Goal: Task Accomplishment & Management: Manage account settings

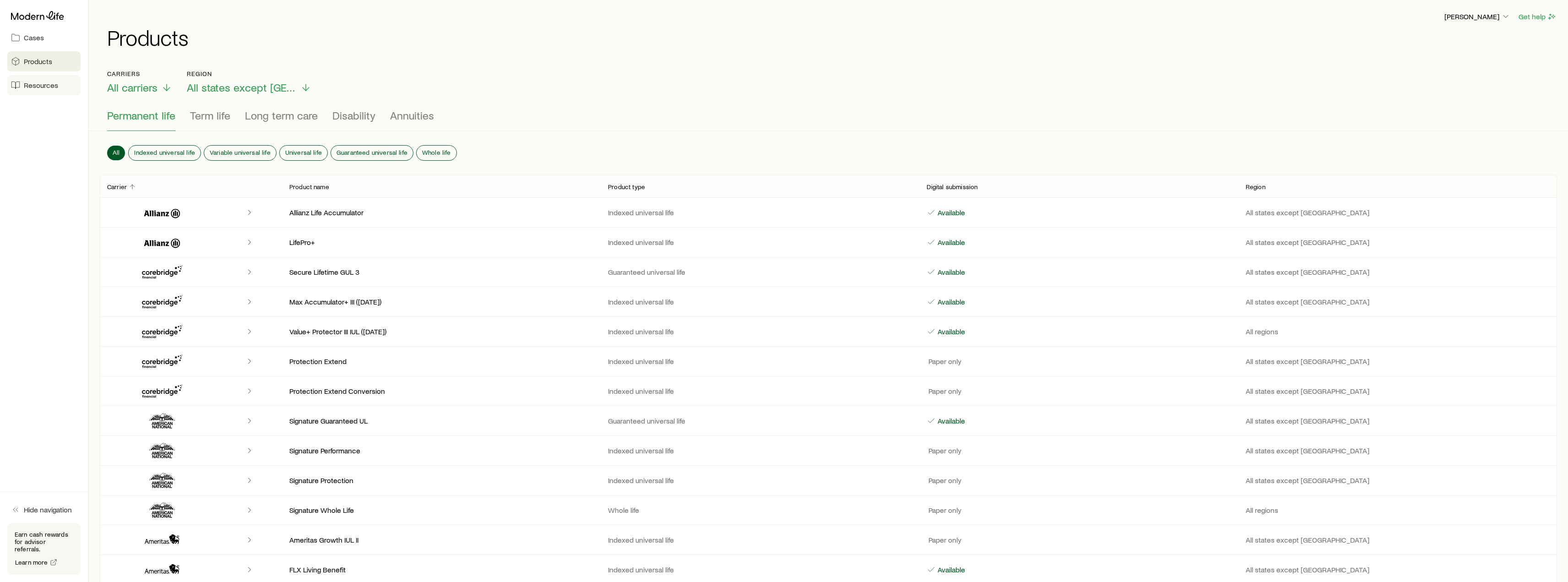
click at [54, 84] on span "Resources" at bounding box center [41, 85] width 34 height 9
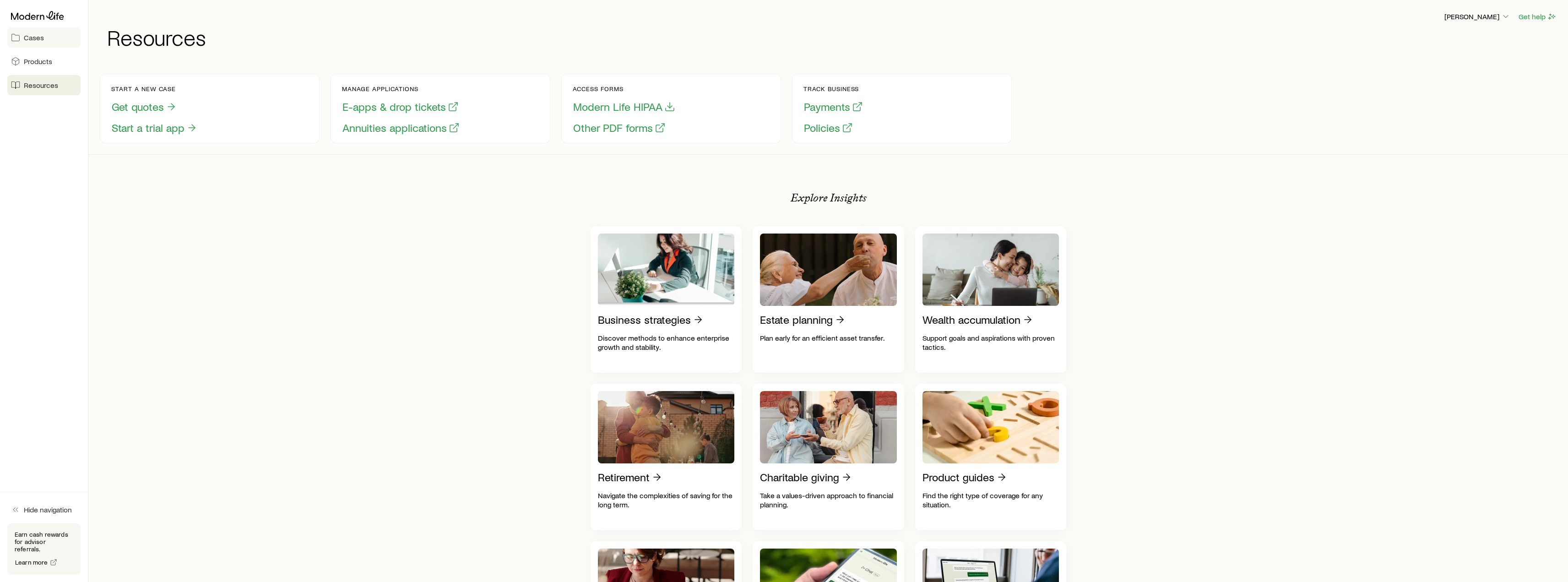
click at [42, 36] on span "Cases" at bounding box center [33, 37] width 20 height 9
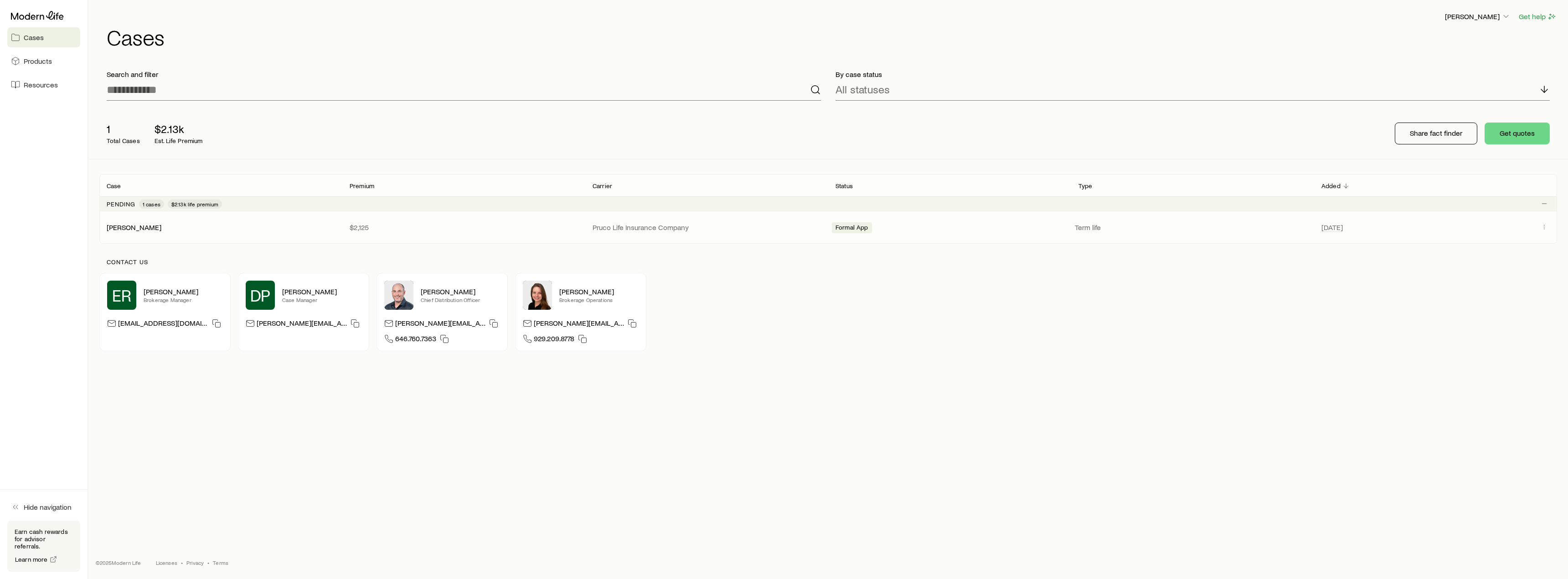
click at [845, 227] on span "Formal App" at bounding box center [852, 228] width 33 height 10
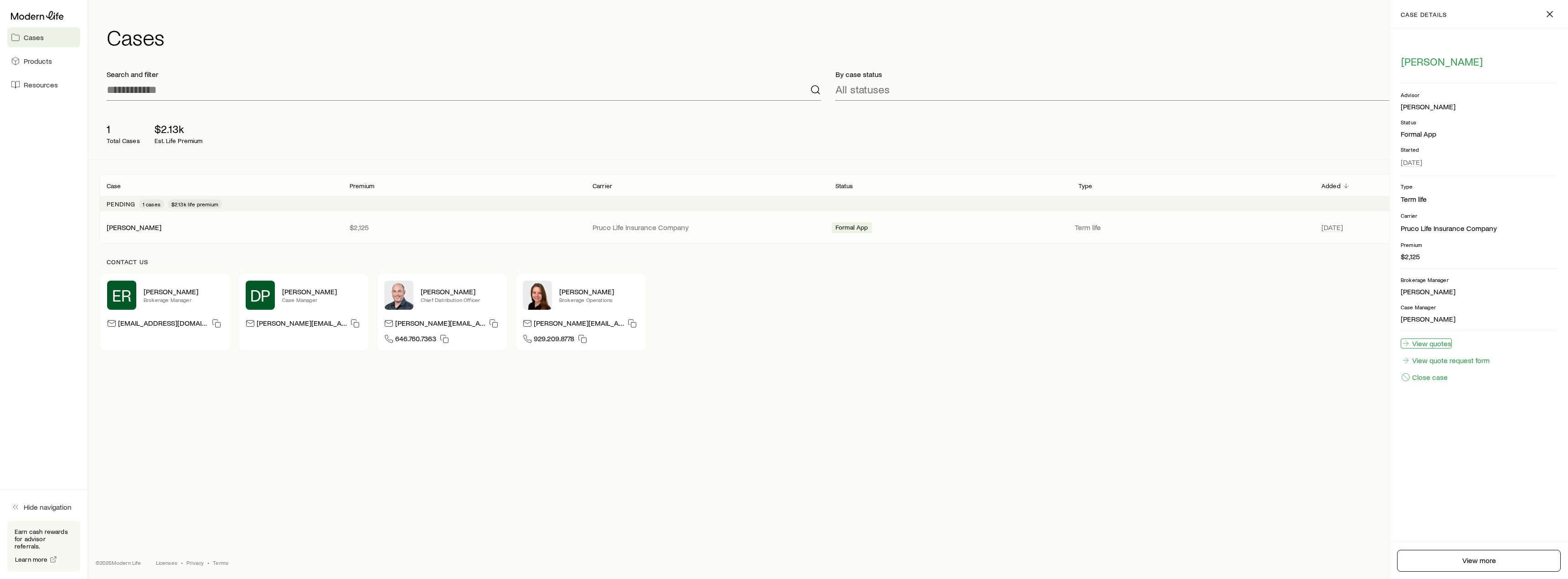
click at [1427, 344] on link "View quotes" at bounding box center [1426, 343] width 51 height 10
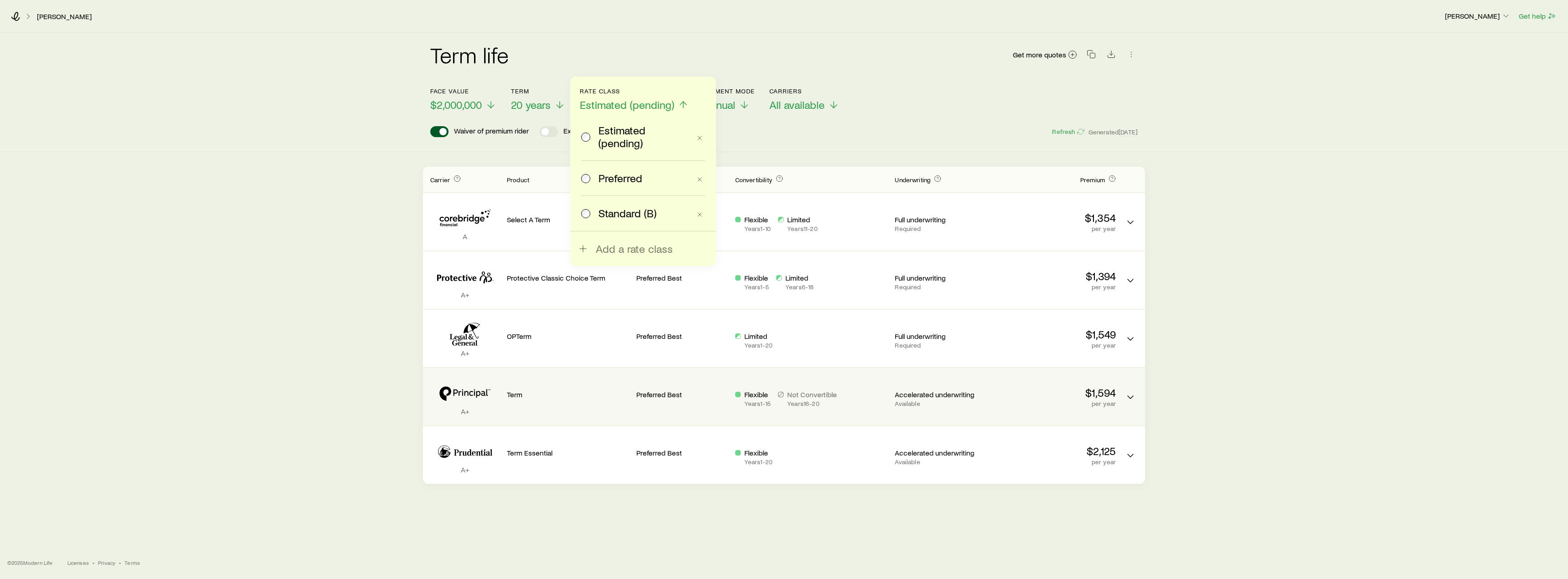
click at [466, 393] on icon "Term quotes" at bounding box center [465, 393] width 69 height 28
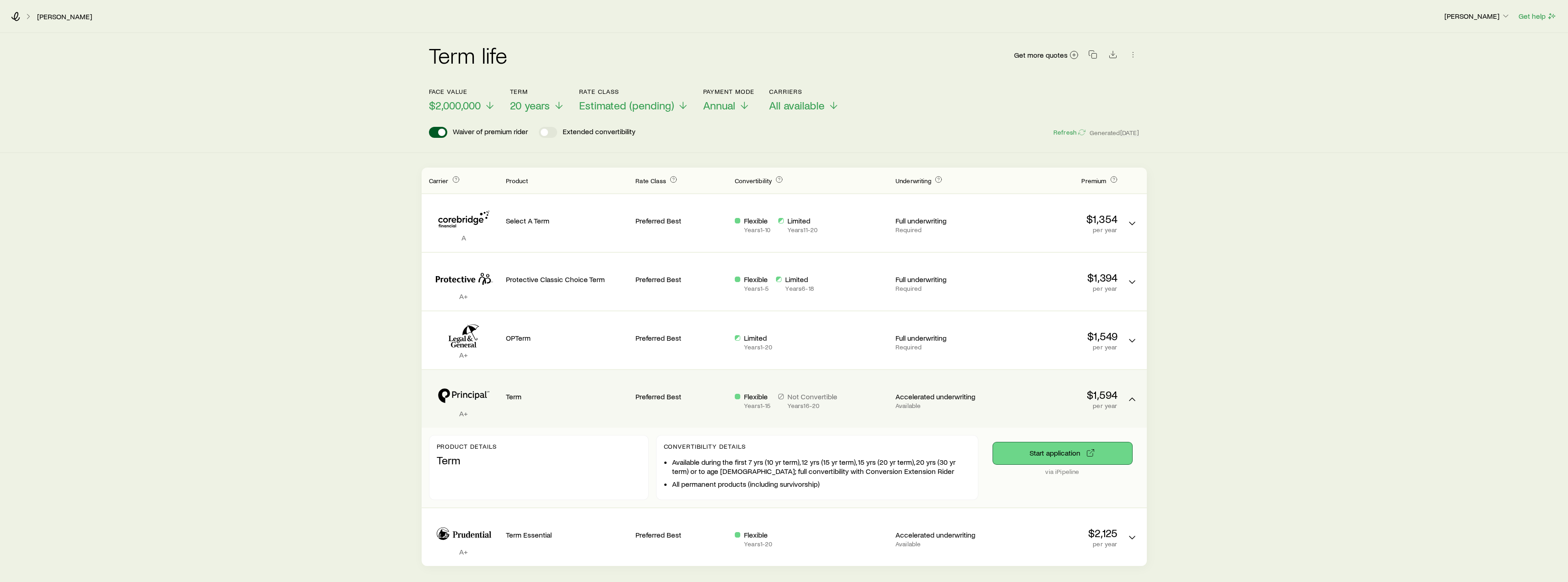
click at [1070, 450] on button "Start application" at bounding box center [1062, 454] width 139 height 22
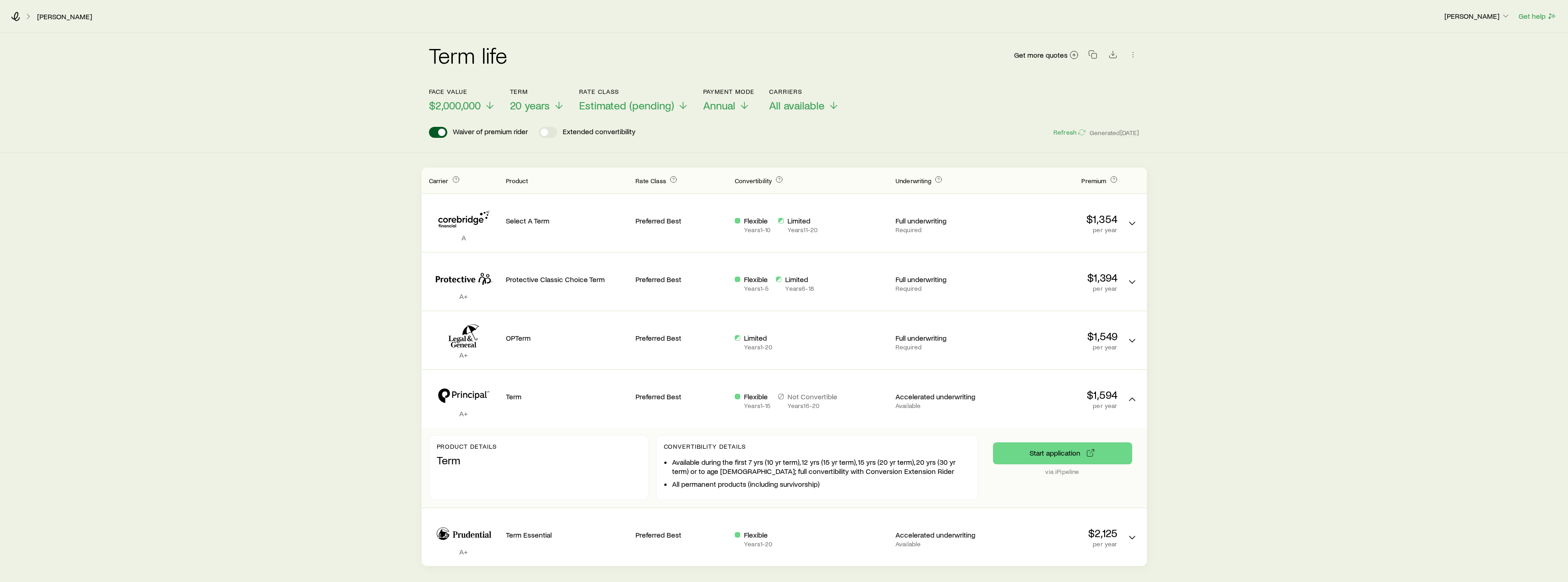
click at [1253, 467] on div "Term life Get more quotes Face value $2,000,000 Term 20 years Rate Class Estima…" at bounding box center [784, 300] width 1568 height 534
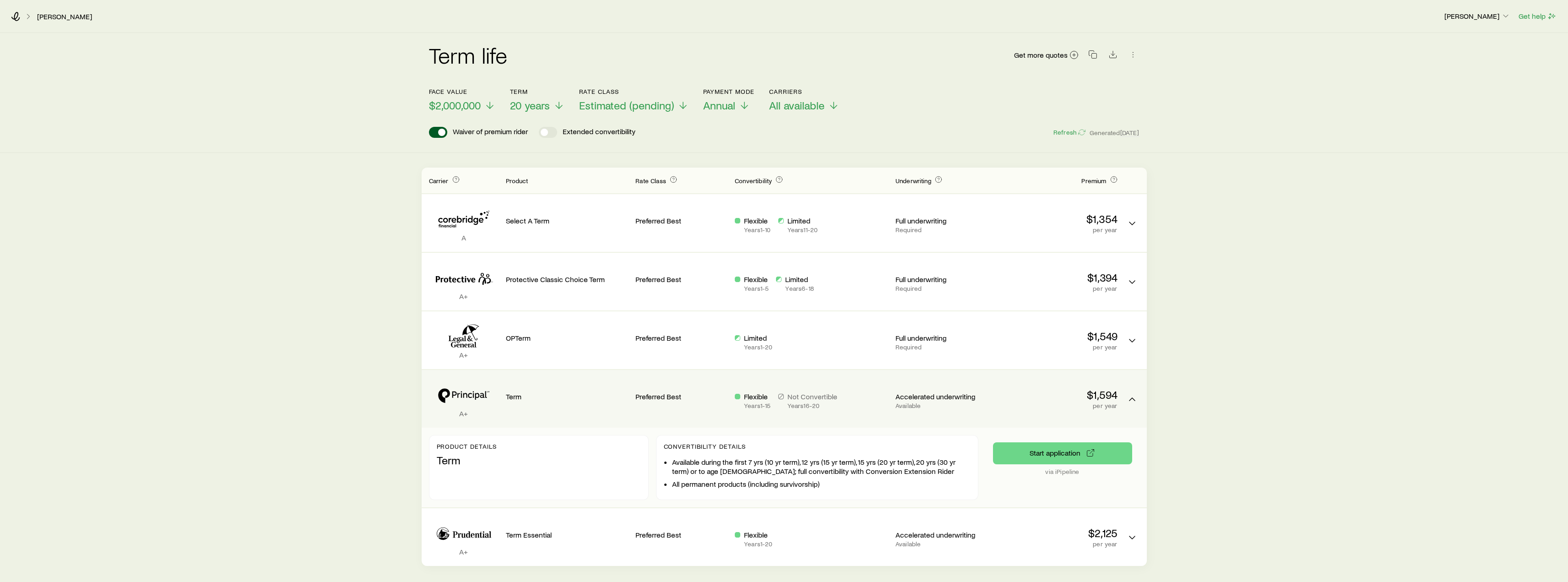
click at [466, 402] on icon "Term quotes" at bounding box center [464, 395] width 69 height 28
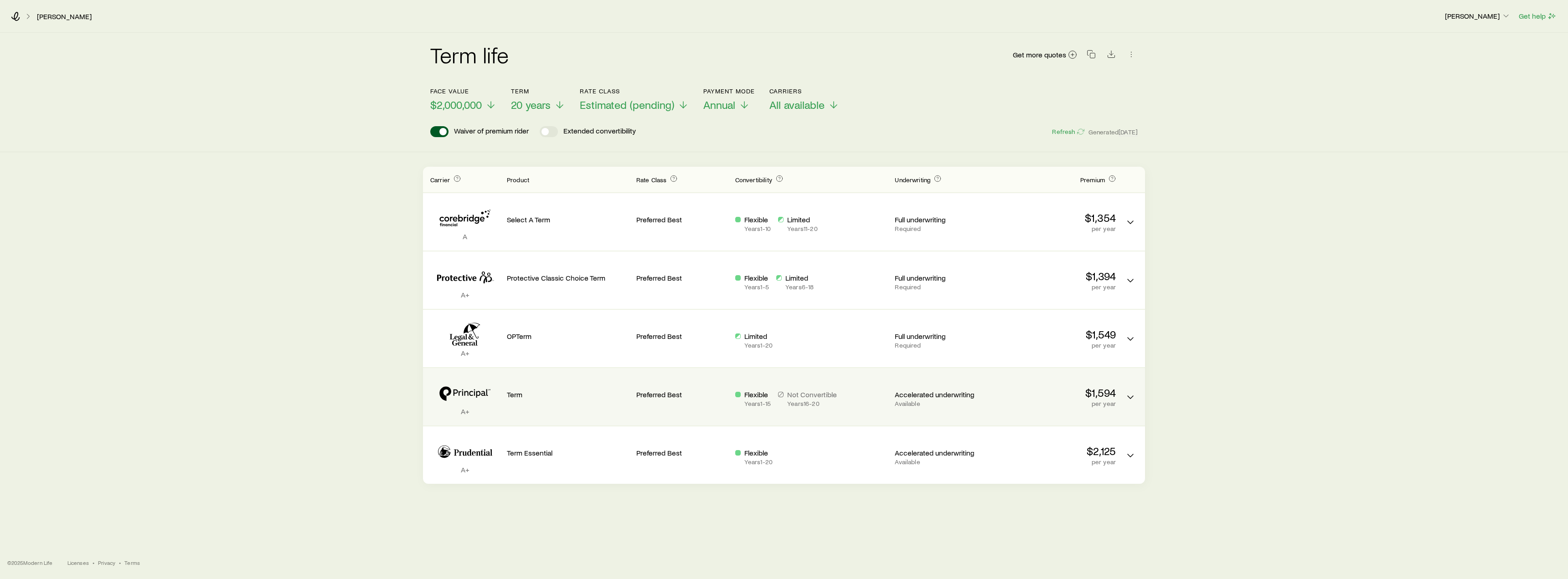
click at [464, 400] on icon "Term quotes" at bounding box center [465, 393] width 69 height 28
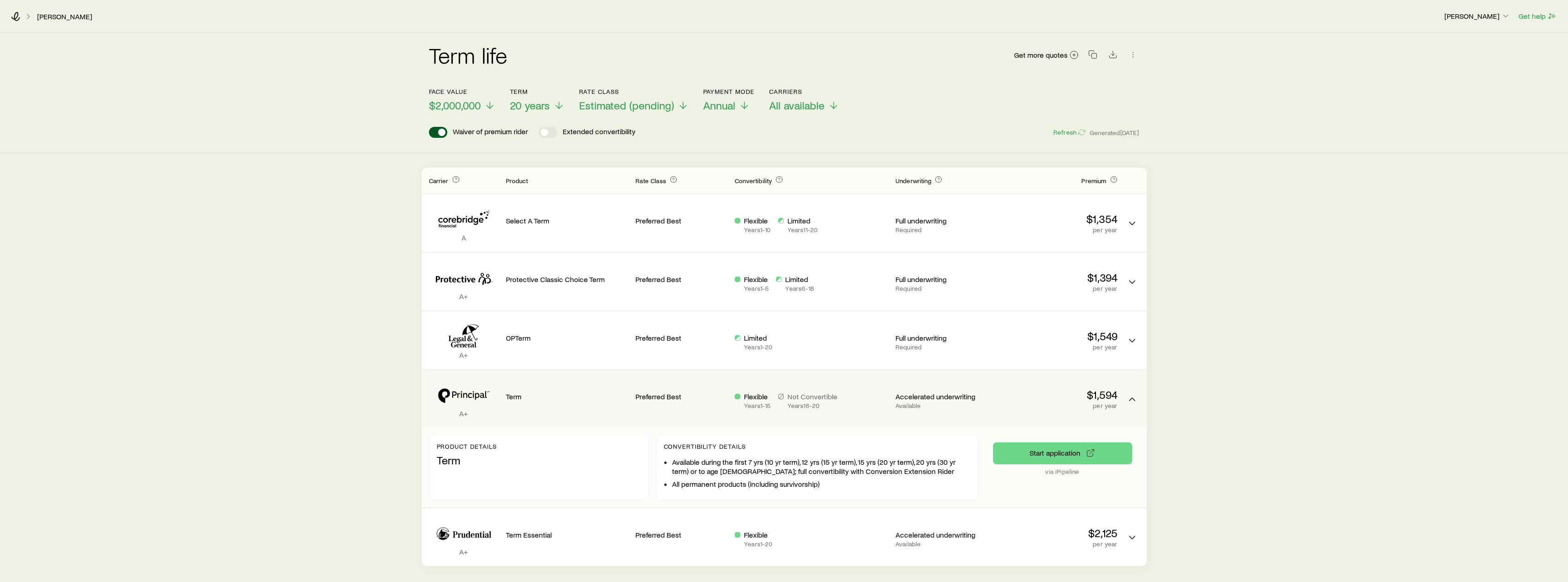
click at [989, 396] on div "A+ Term Preferred Best Flexible Years 1 - 15 Not Convertible Years 16 - 20 Acce…" at bounding box center [784, 399] width 725 height 58
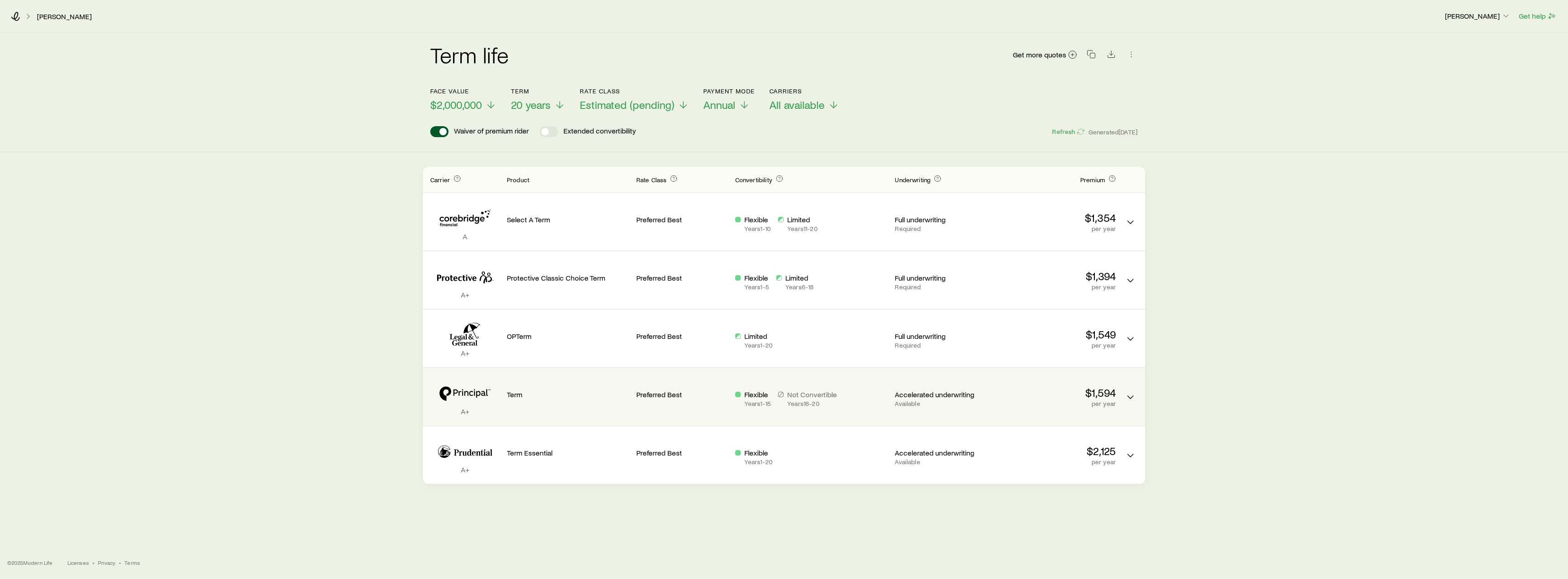
click at [946, 400] on div "Accelerated underwriting Available" at bounding box center [941, 398] width 91 height 18
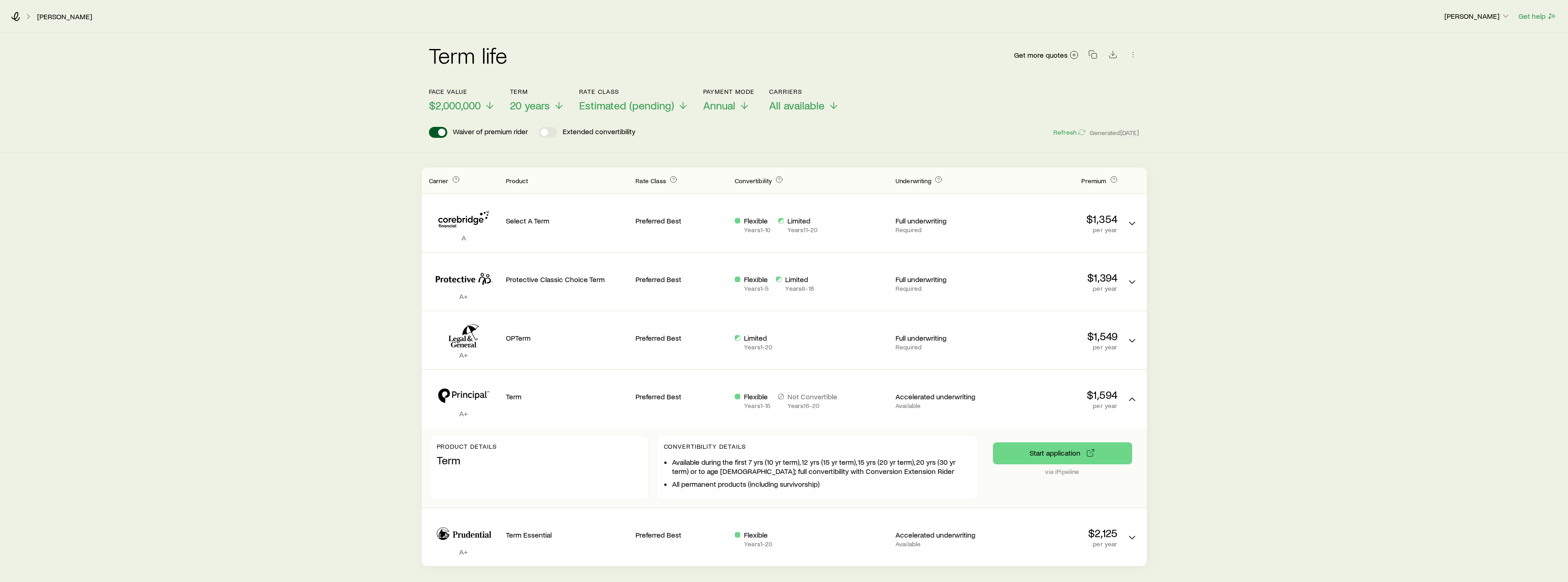
click at [1251, 410] on div "Term life Get more quotes Face value $2,000,000 Term 20 years Rate Class Estima…" at bounding box center [784, 300] width 1568 height 534
click at [157, 173] on div "Term life Get more quotes Face value $2,000,000 Term 20 years Rate Class Estima…" at bounding box center [784, 300] width 1568 height 534
click at [16, 18] on icon at bounding box center [16, 16] width 9 height 9
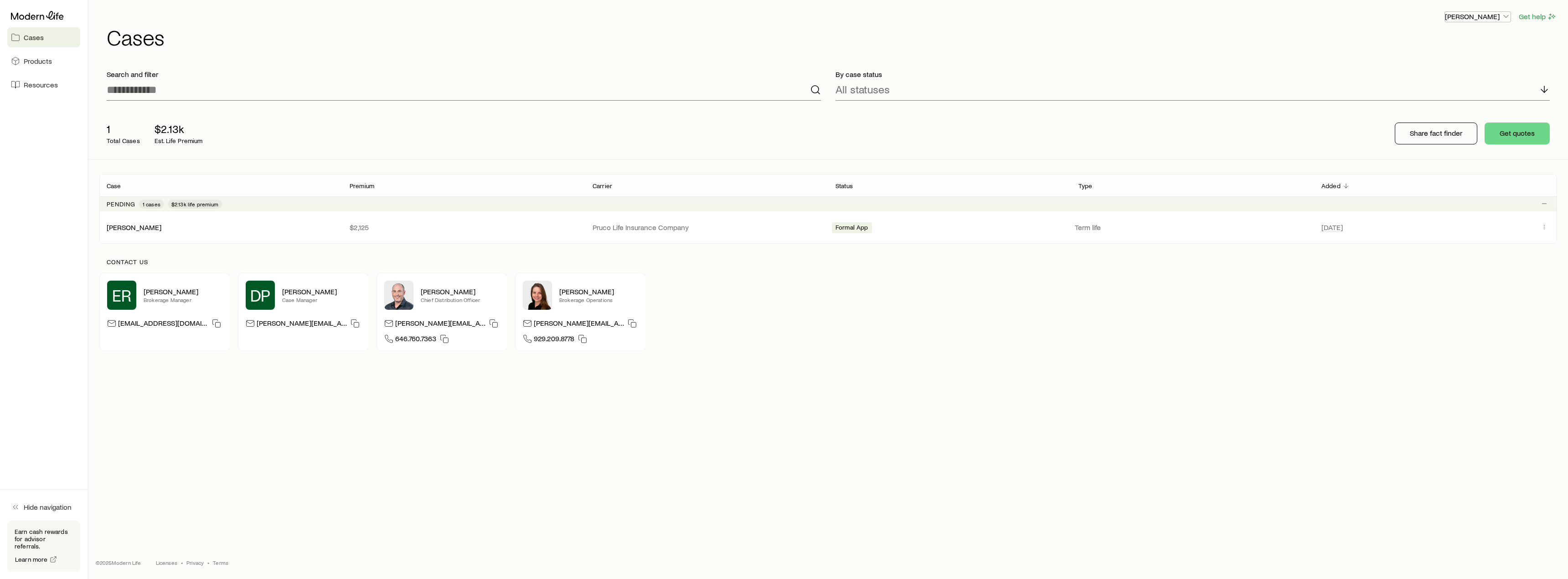
click at [1489, 14] on p "[PERSON_NAME]" at bounding box center [1478, 16] width 66 height 9
click at [1228, 69] on div "By case status All statuses" at bounding box center [1193, 85] width 729 height 46
click at [671, 231] on p "Pruco Life Insurance Company" at bounding box center [707, 228] width 228 height 9
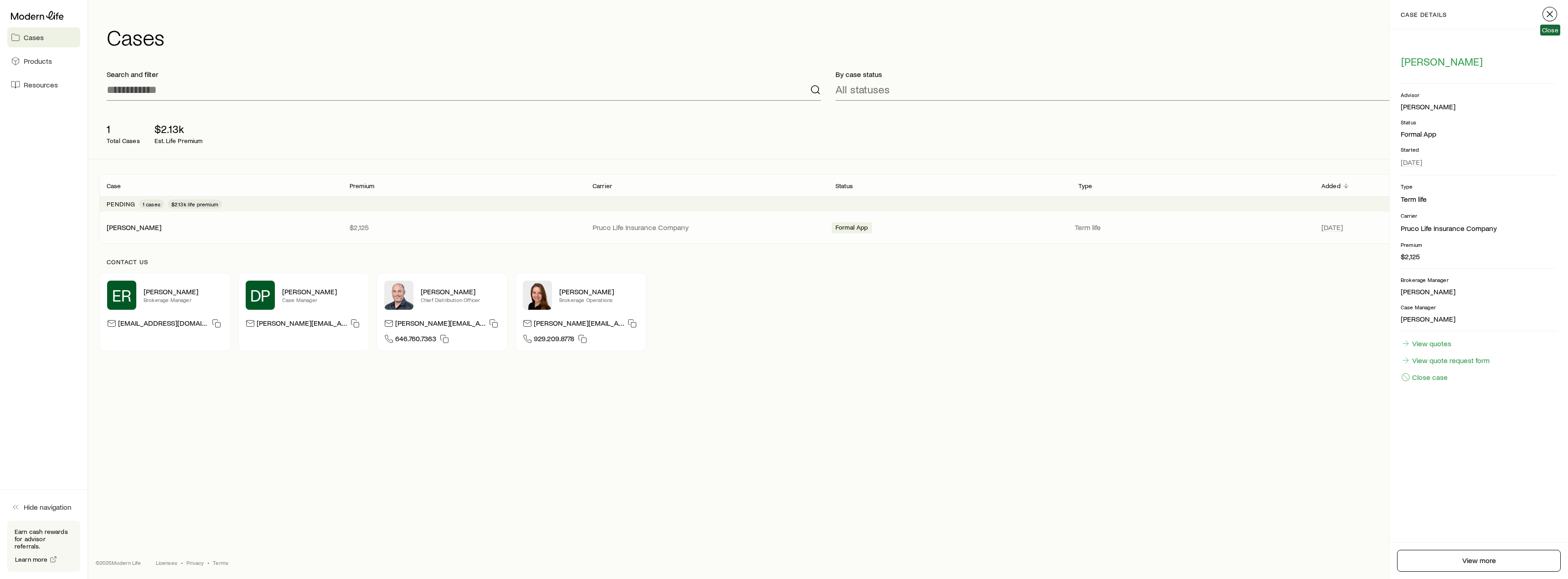
click at [1553, 13] on icon "button" at bounding box center [1550, 14] width 11 height 11
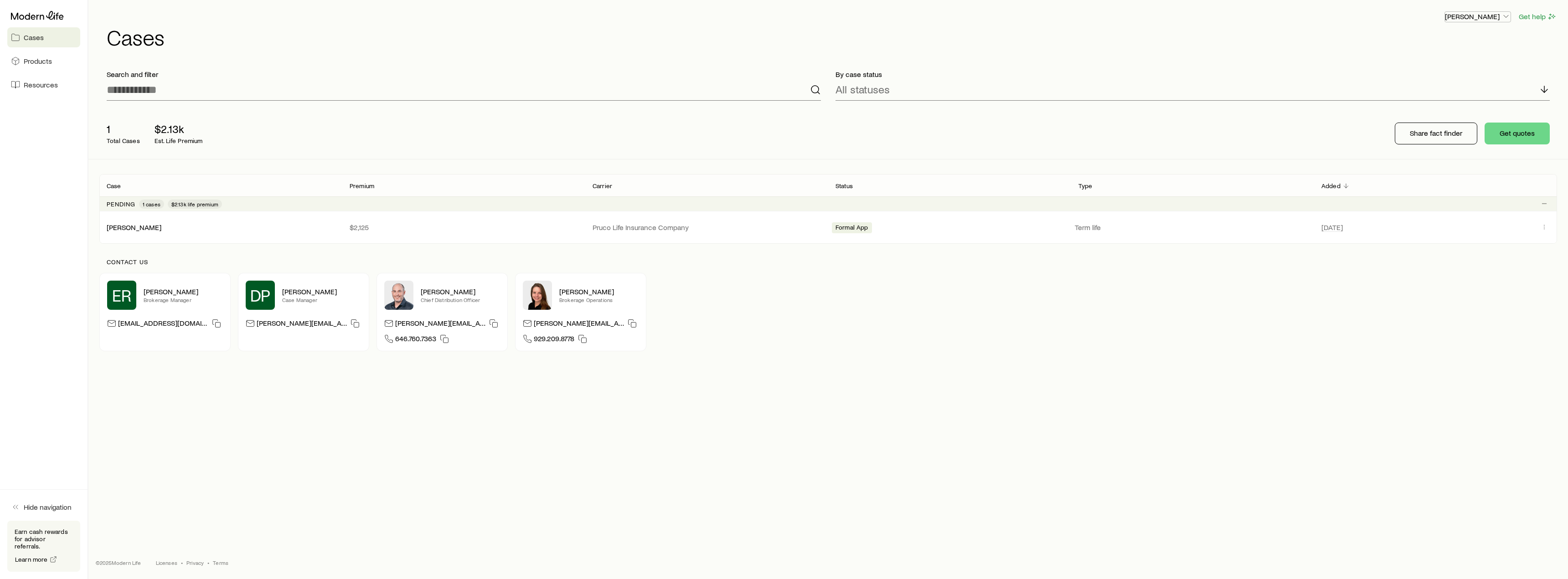
click at [1488, 18] on p "[PERSON_NAME]" at bounding box center [1478, 16] width 66 height 9
click at [1324, 49] on div "[PERSON_NAME] Get help Cases" at bounding box center [828, 29] width 1458 height 59
click at [192, 203] on span "$2.13k life premium" at bounding box center [195, 204] width 47 height 7
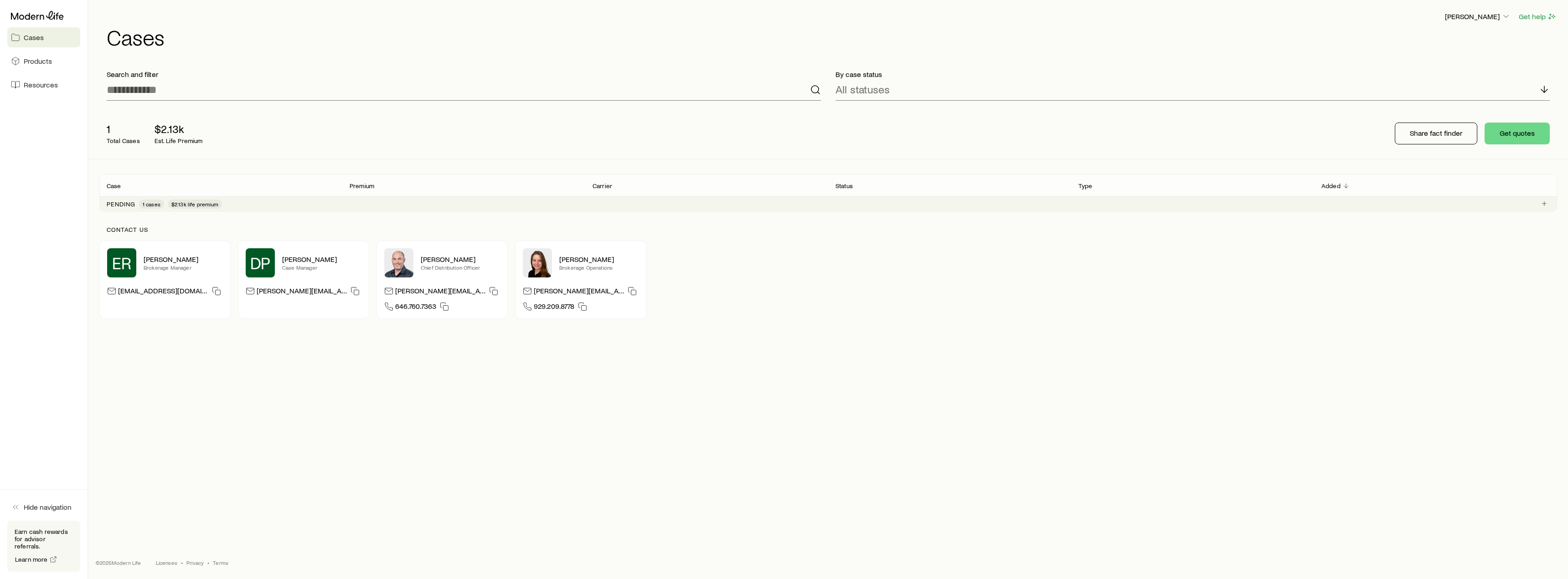
click at [192, 205] on span "$2.13k life premium" at bounding box center [195, 204] width 47 height 7
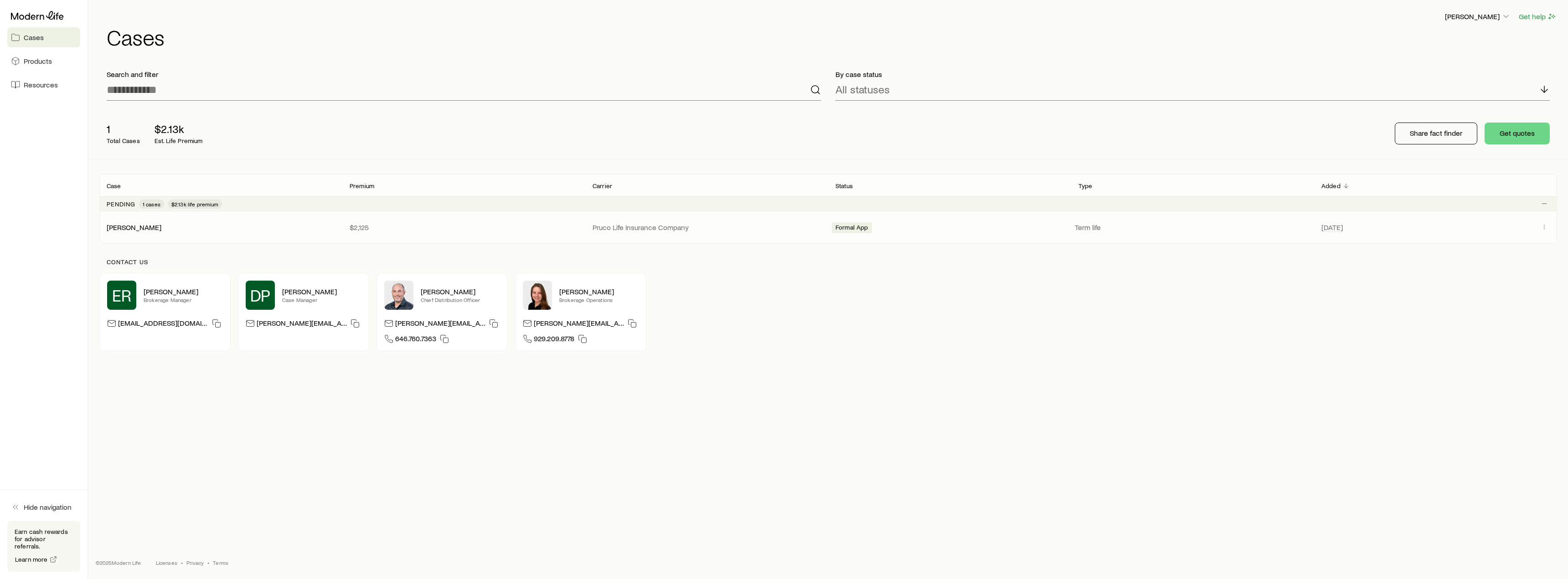
click at [190, 224] on div "[PERSON_NAME]" at bounding box center [220, 228] width 243 height 9
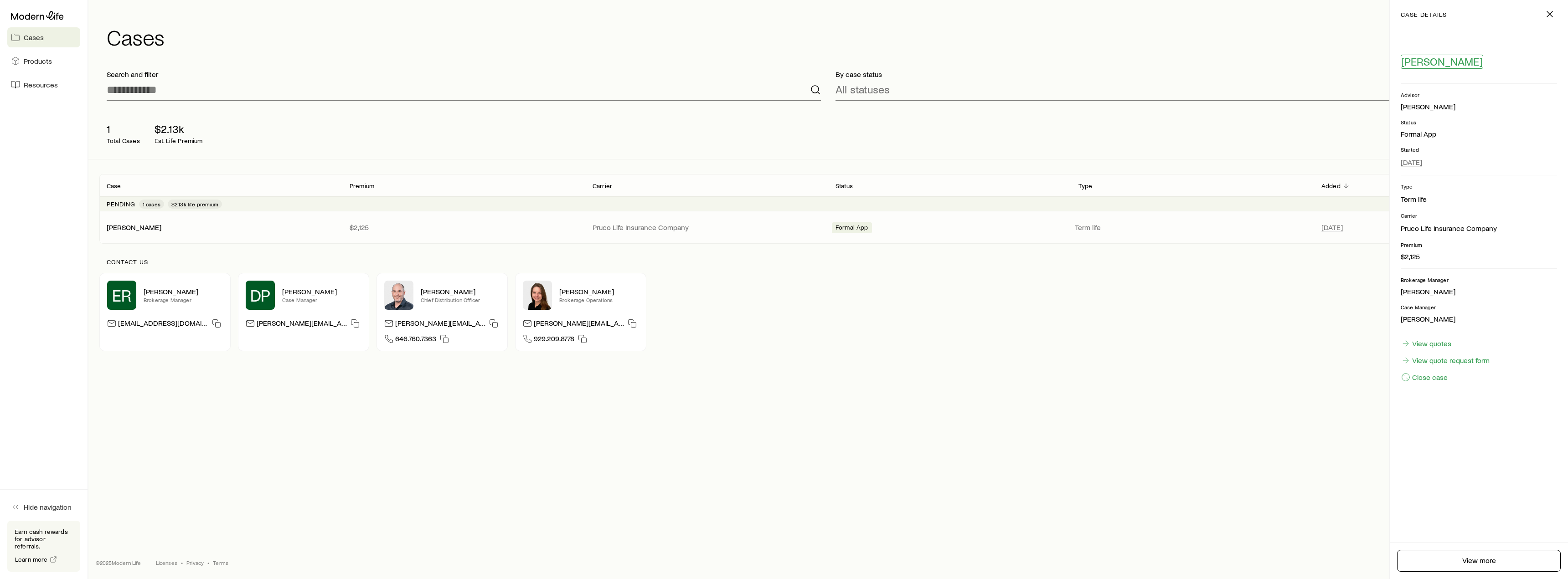
click at [1427, 62] on span "[PERSON_NAME]" at bounding box center [1442, 62] width 82 height 13
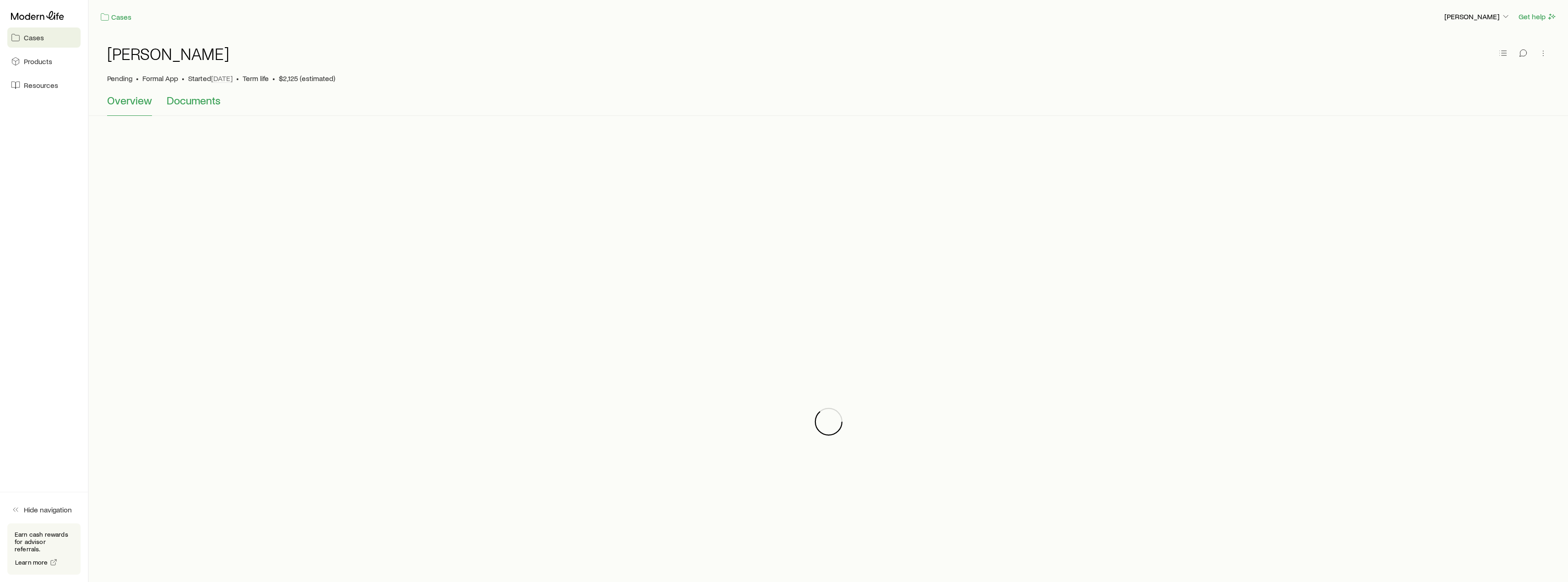
click at [193, 102] on span "Documents" at bounding box center [193, 100] width 54 height 13
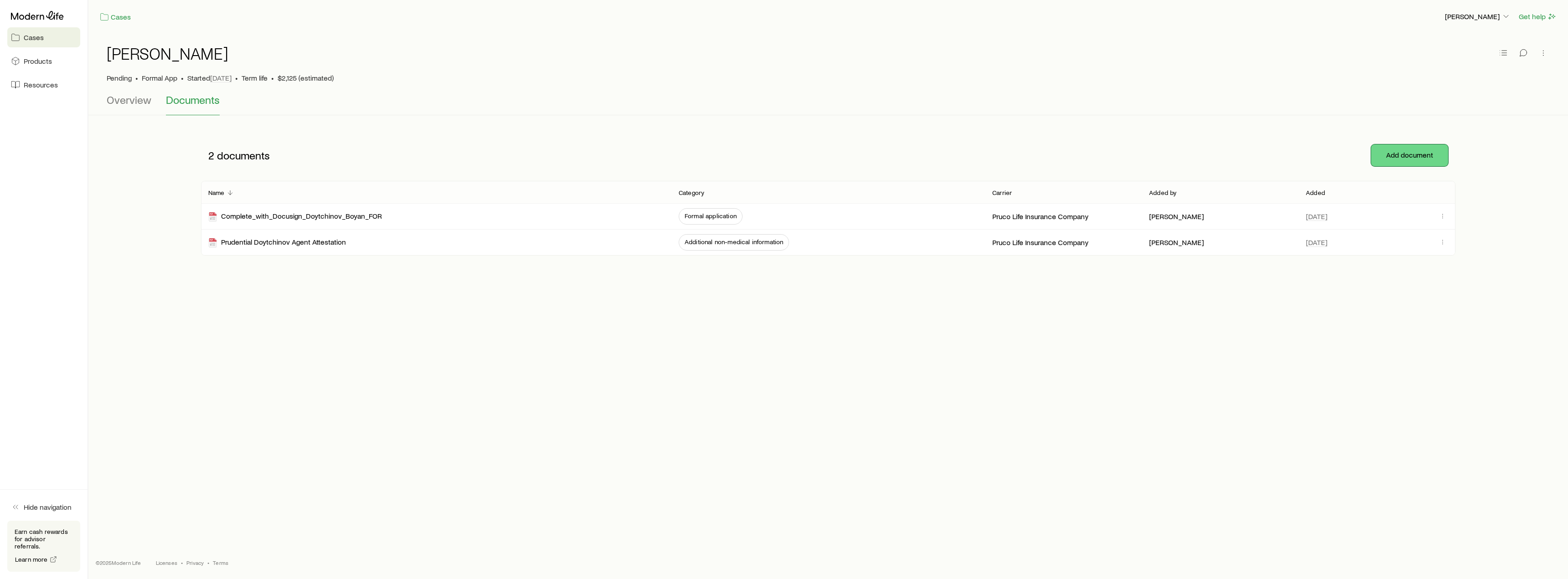
click at [1427, 158] on button "Add document" at bounding box center [1410, 156] width 77 height 22
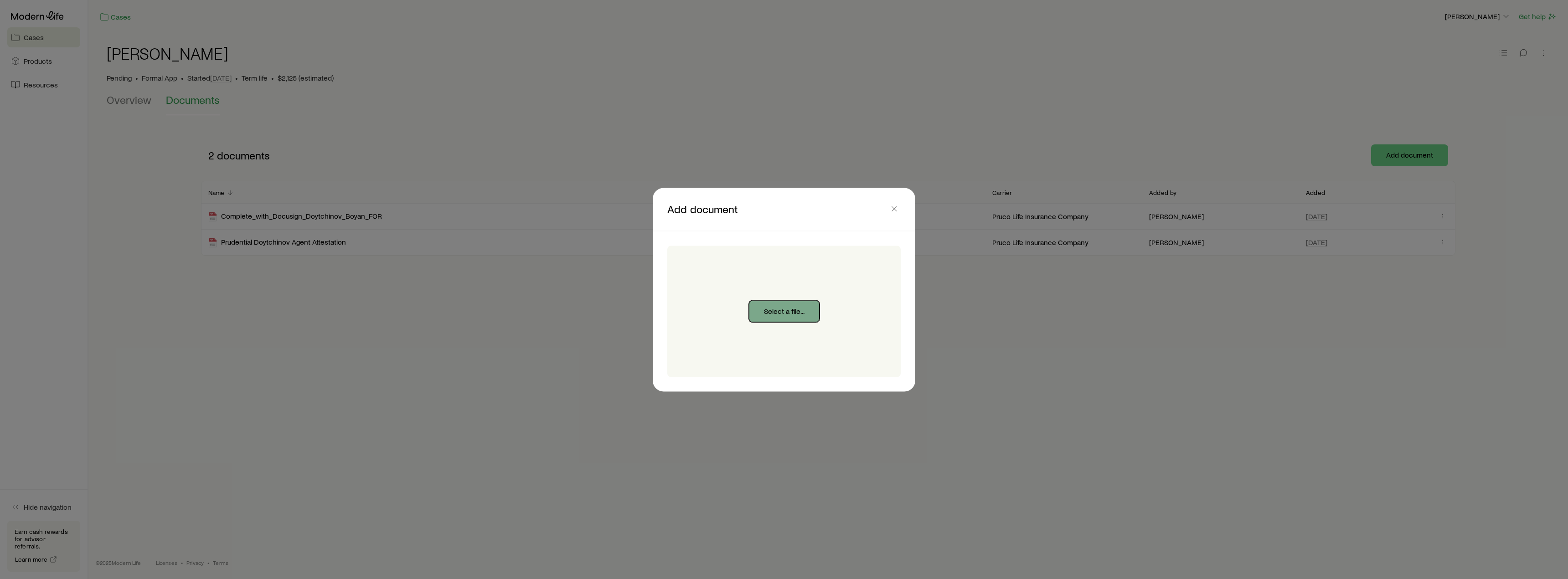
click at [781, 308] on button "Select a file..." at bounding box center [784, 312] width 70 height 22
click at [764, 310] on button "Select a file..." at bounding box center [784, 312] width 70 height 22
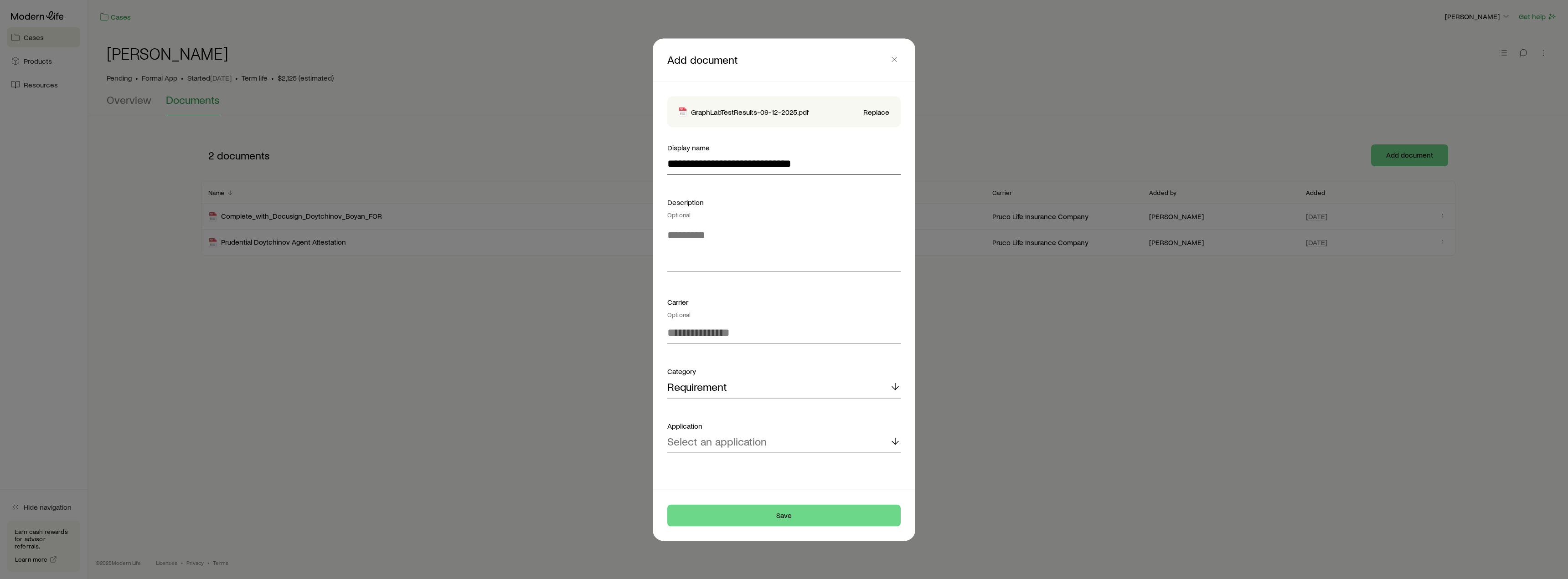
click at [686, 165] on input "**********" at bounding box center [784, 164] width 234 height 22
drag, startPoint x: 693, startPoint y: 166, endPoint x: 674, endPoint y: 169, distance: 19.2
click at [674, 169] on input "**********" at bounding box center [784, 164] width 234 height 22
click at [731, 170] on input "**********" at bounding box center [784, 164] width 234 height 22
click at [669, 166] on input "**********" at bounding box center [784, 164] width 234 height 22
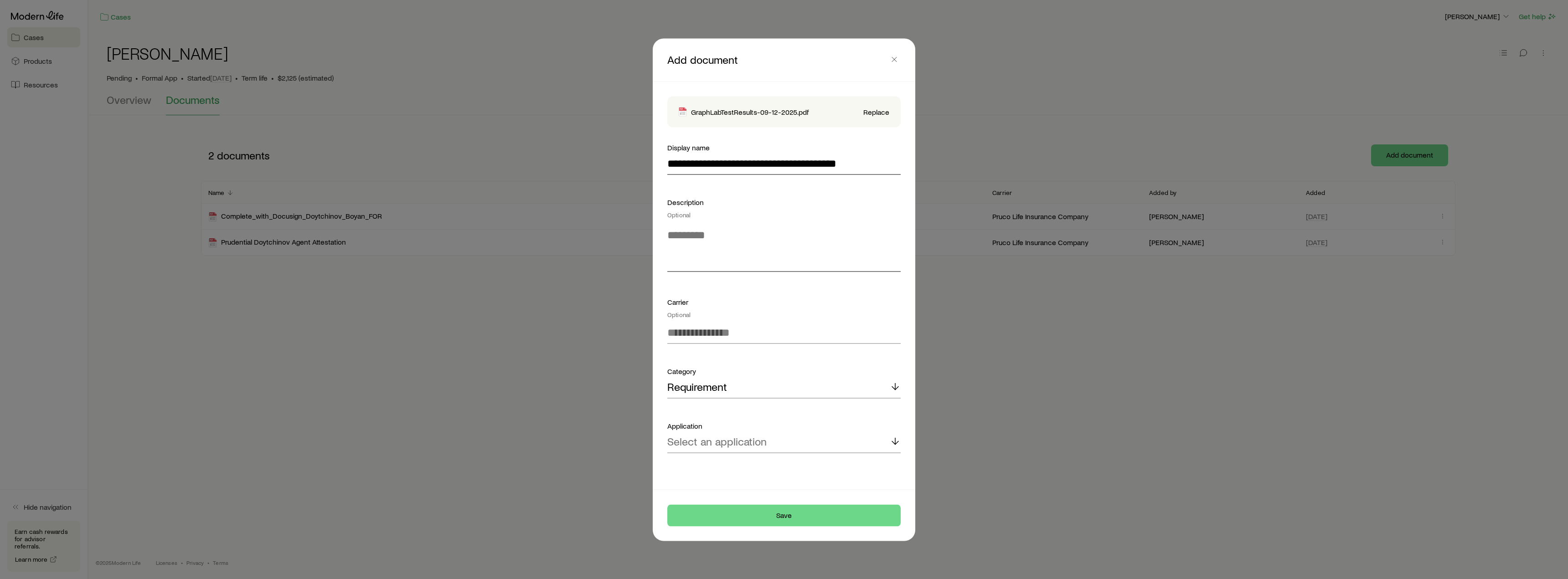
type input "**********"
drag, startPoint x: 719, startPoint y: 260, endPoint x: 712, endPoint y: 251, distance: 11.4
click at [719, 260] on textarea at bounding box center [784, 246] width 234 height 50
click at [738, 166] on input "**********" at bounding box center [784, 164] width 234 height 22
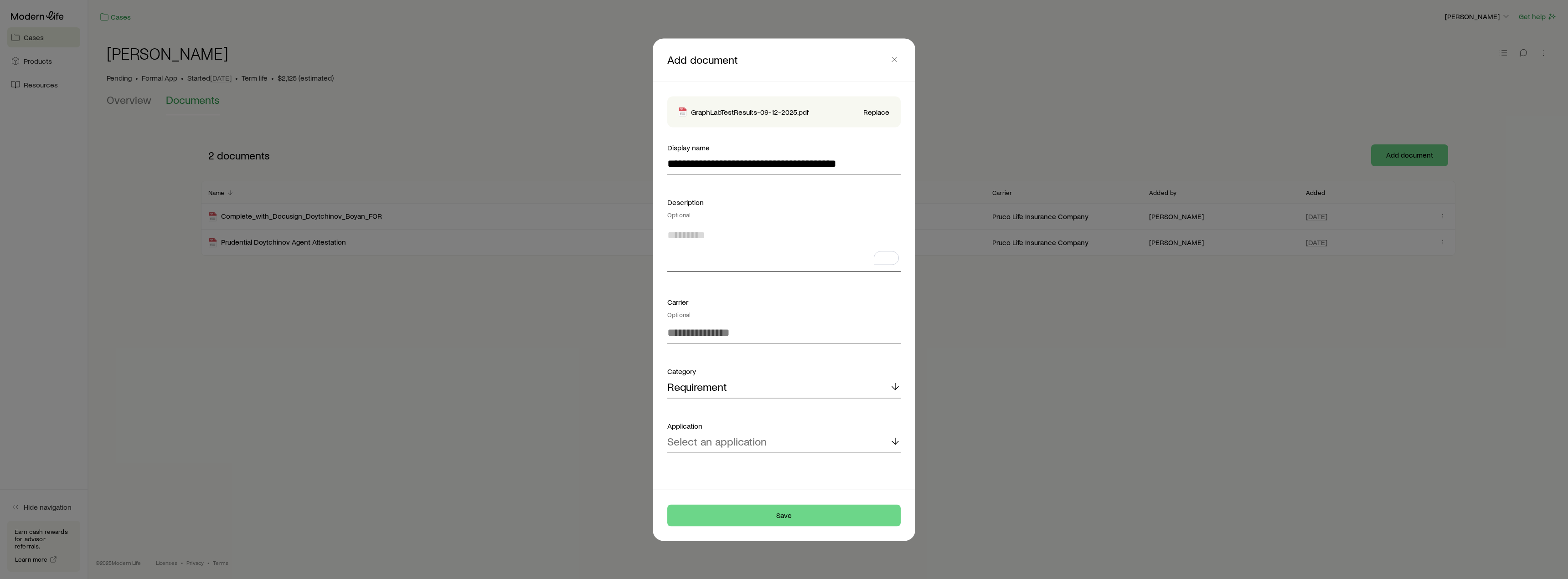
click at [708, 263] on textarea "To enrich screen reader interactions, please activate Accessibility in Grammarl…" at bounding box center [784, 246] width 234 height 50
click at [723, 334] on input at bounding box center [784, 333] width 234 height 22
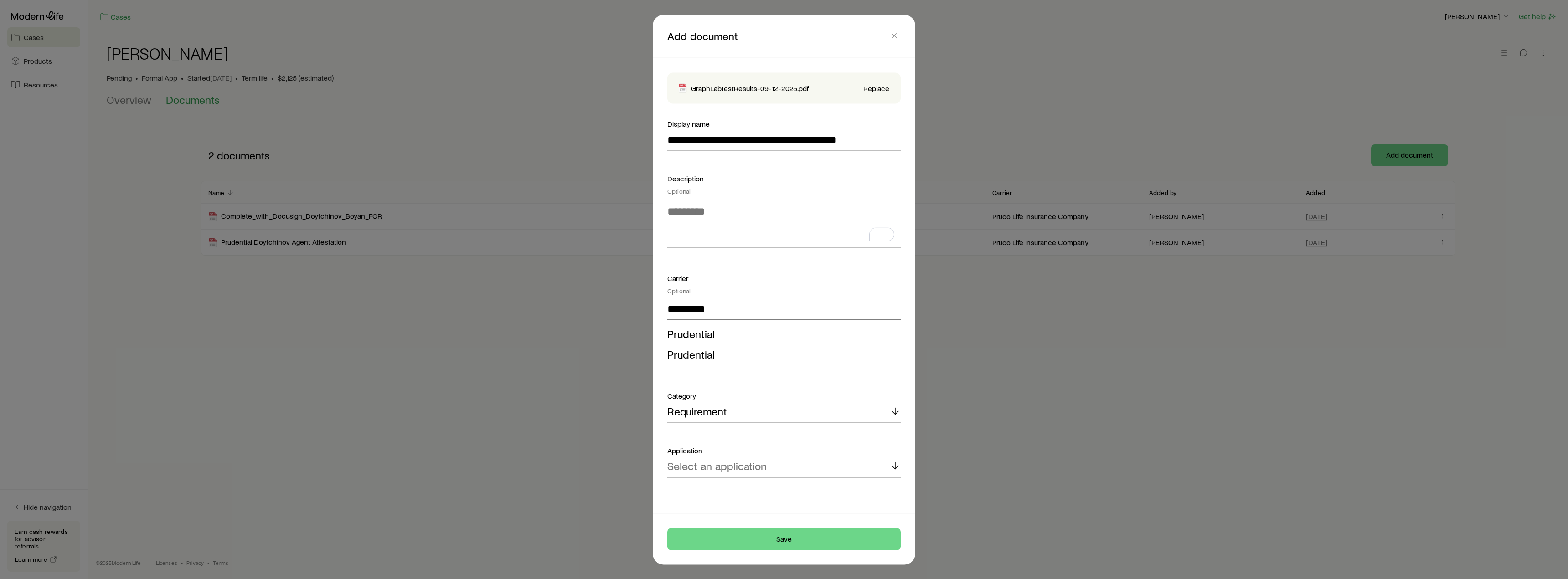
type input "**********"
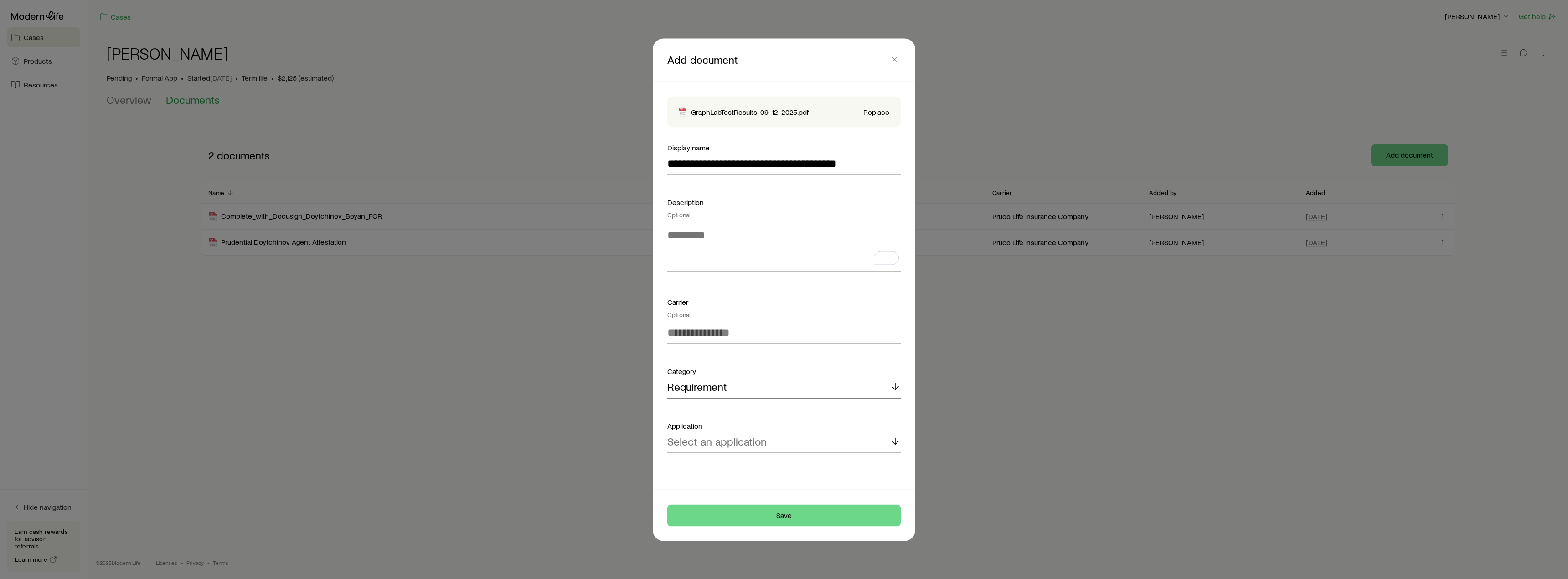
click at [719, 410] on form "**********" at bounding box center [784, 297] width 234 height 311
click at [726, 395] on div "Requirement" at bounding box center [784, 387] width 234 height 22
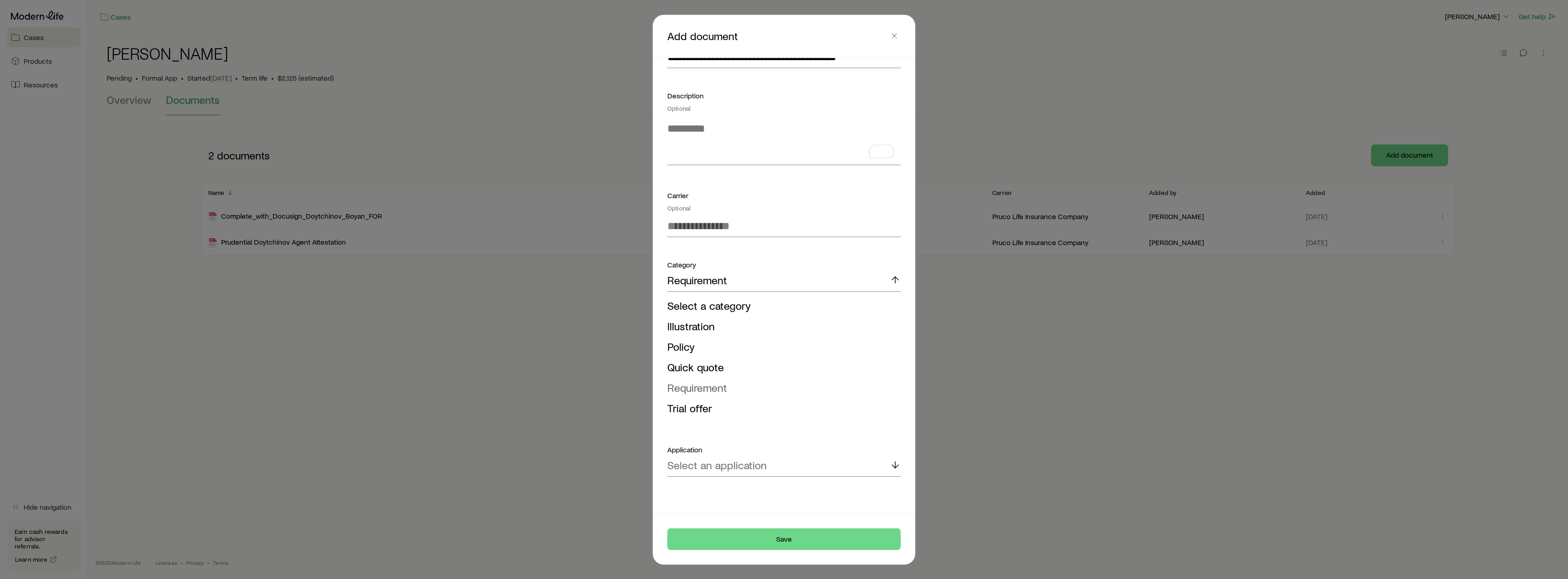
click at [715, 391] on span "Requirement" at bounding box center [697, 387] width 60 height 13
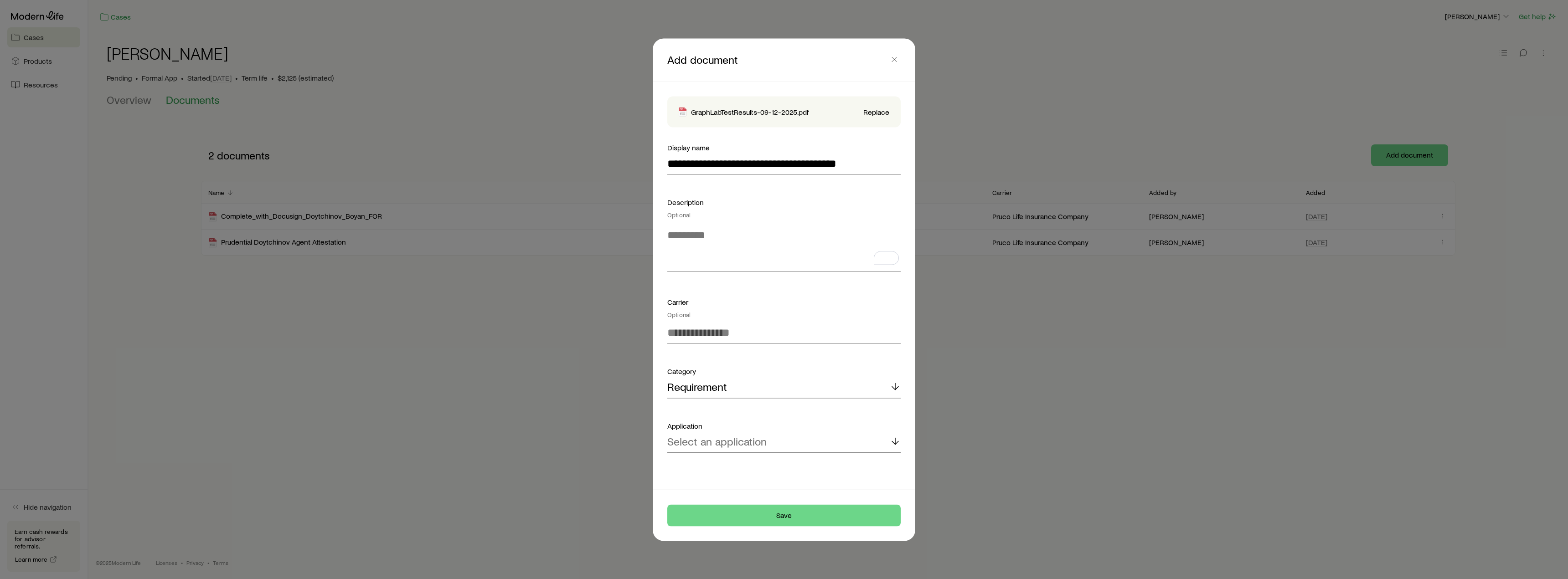
click at [758, 444] on p "Select an application" at bounding box center [717, 441] width 99 height 13
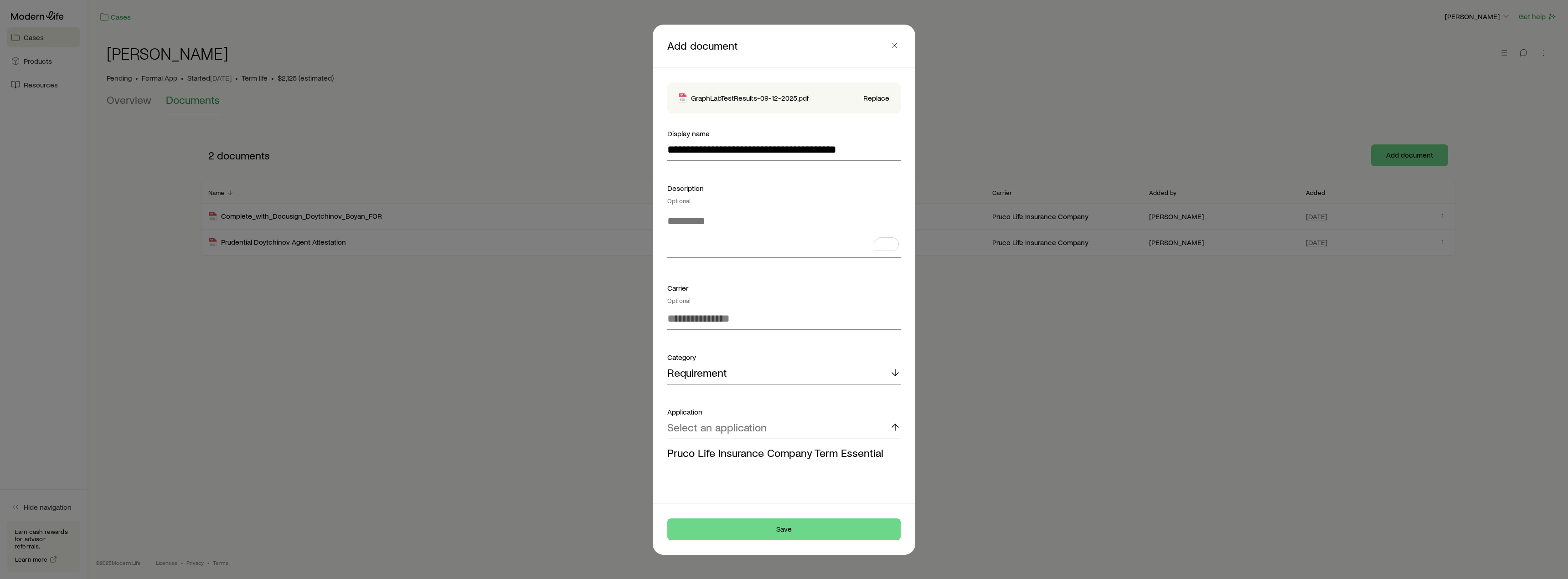
click at [797, 428] on div "Select an application" at bounding box center [784, 428] width 234 height 22
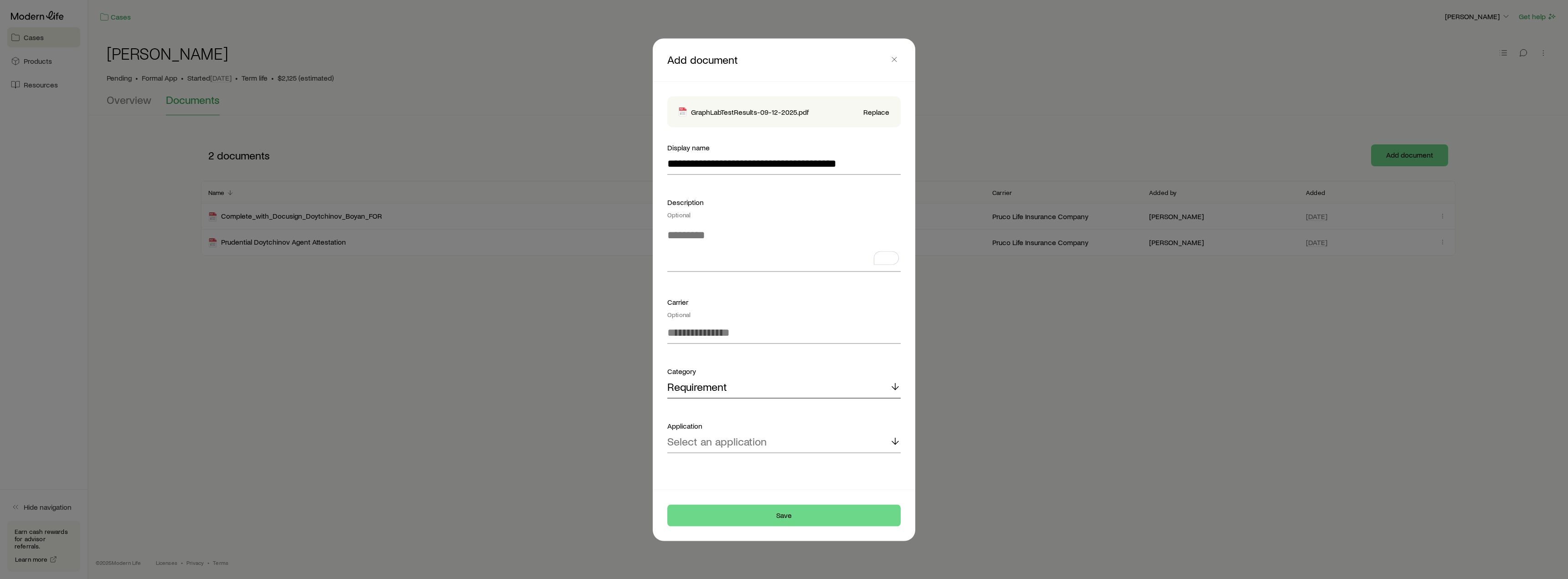
click at [773, 387] on div "Requirement" at bounding box center [784, 387] width 234 height 22
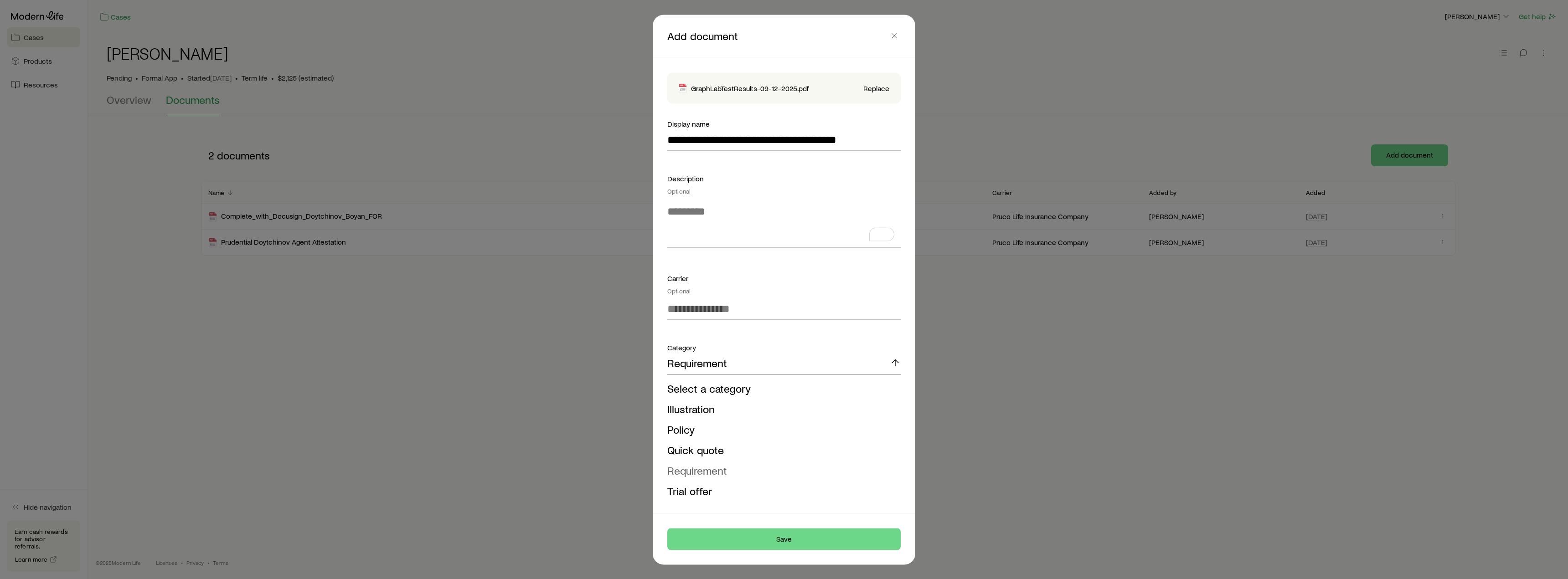
click at [701, 470] on span "Requirement" at bounding box center [697, 470] width 60 height 13
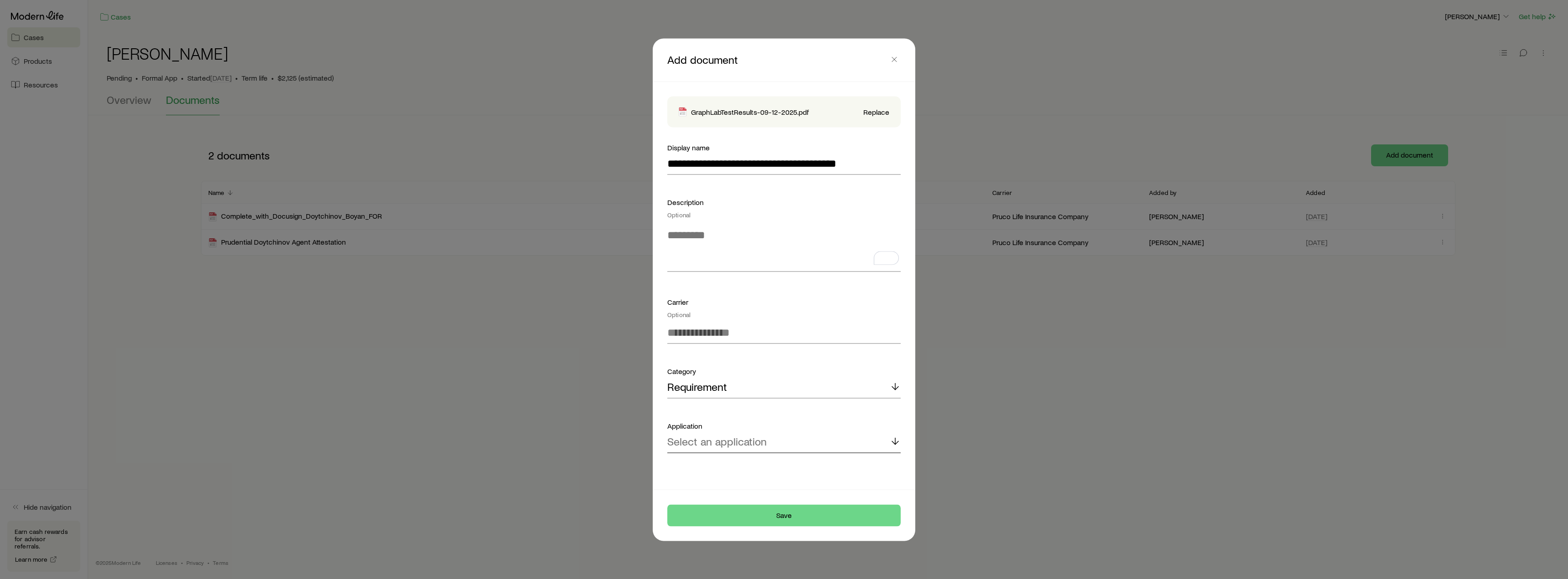
click at [767, 447] on div "Select an application" at bounding box center [784, 442] width 234 height 22
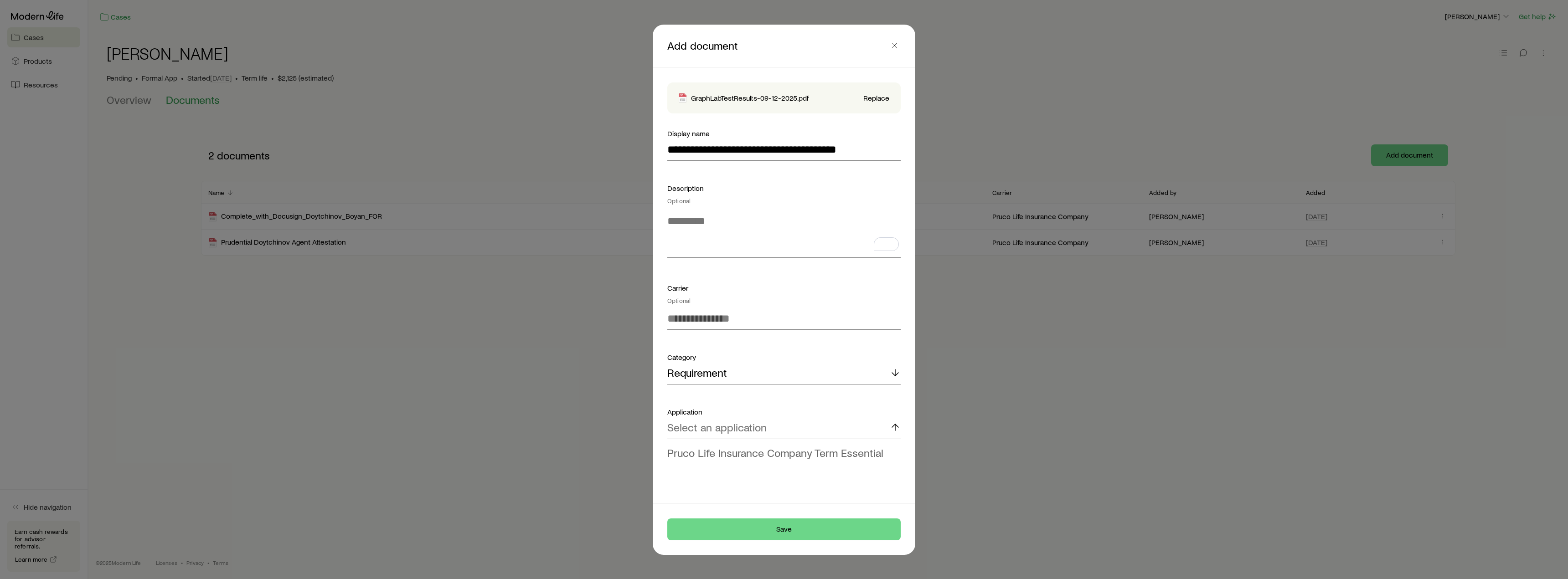
click at [764, 457] on span "Pruco Life Insurance Company Term Essential" at bounding box center [775, 453] width 216 height 13
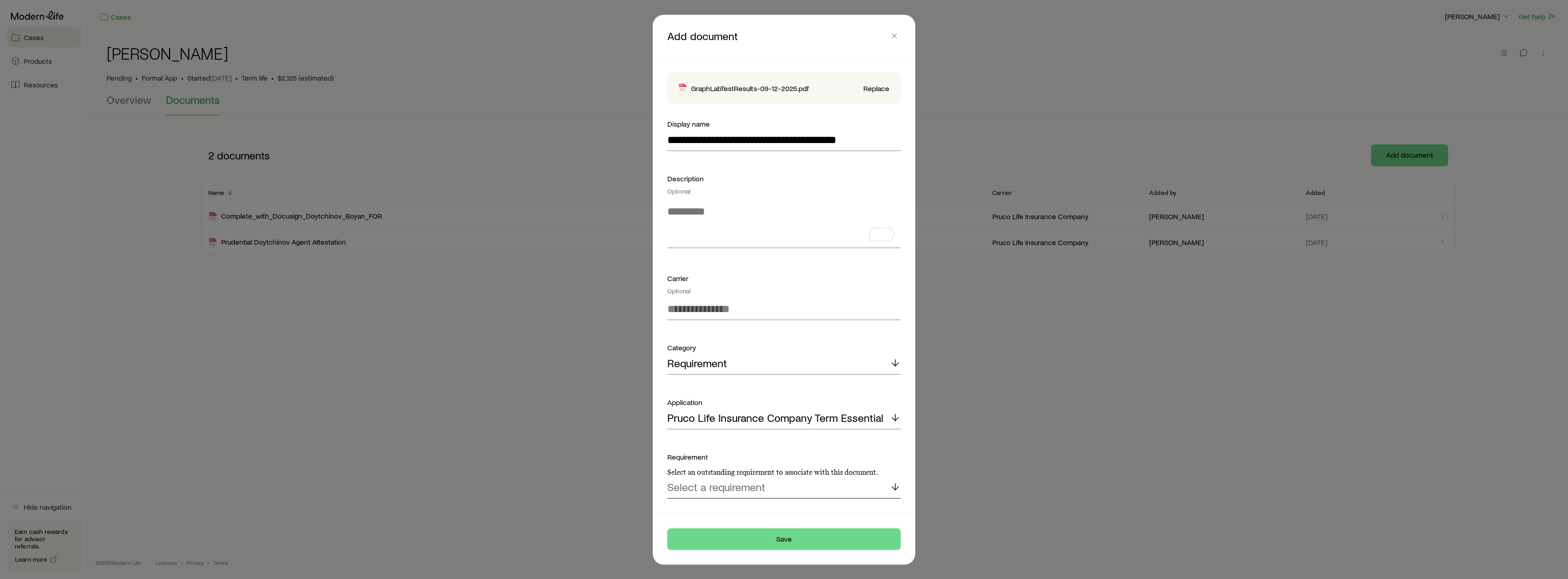
click at [722, 492] on p "Select a requirement" at bounding box center [716, 487] width 98 height 13
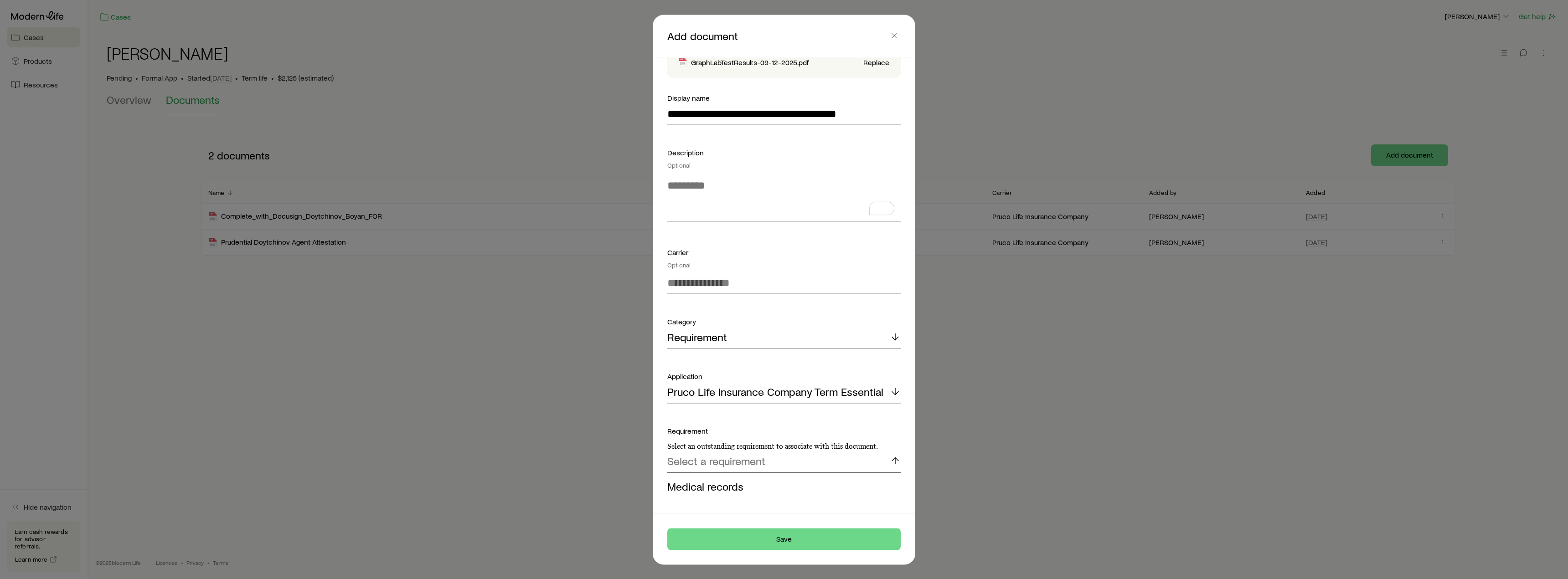
scroll to position [50, 0]
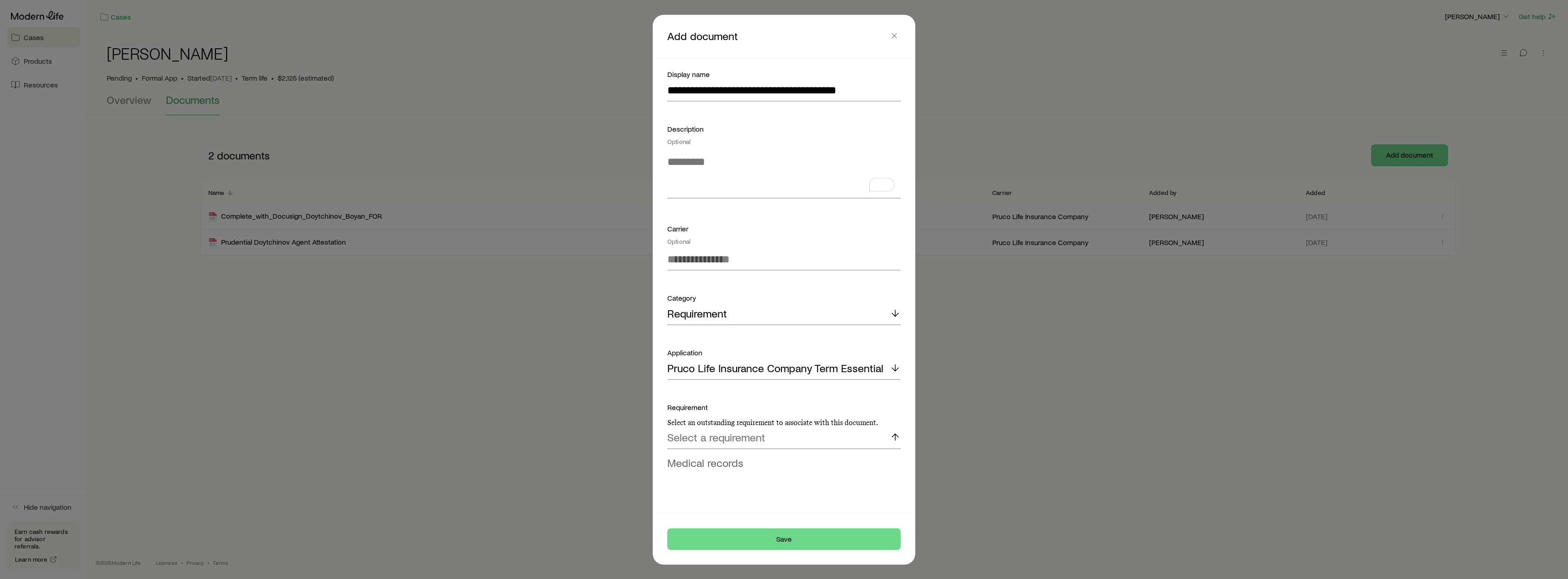
click at [729, 463] on span "Medical records" at bounding box center [705, 462] width 76 height 13
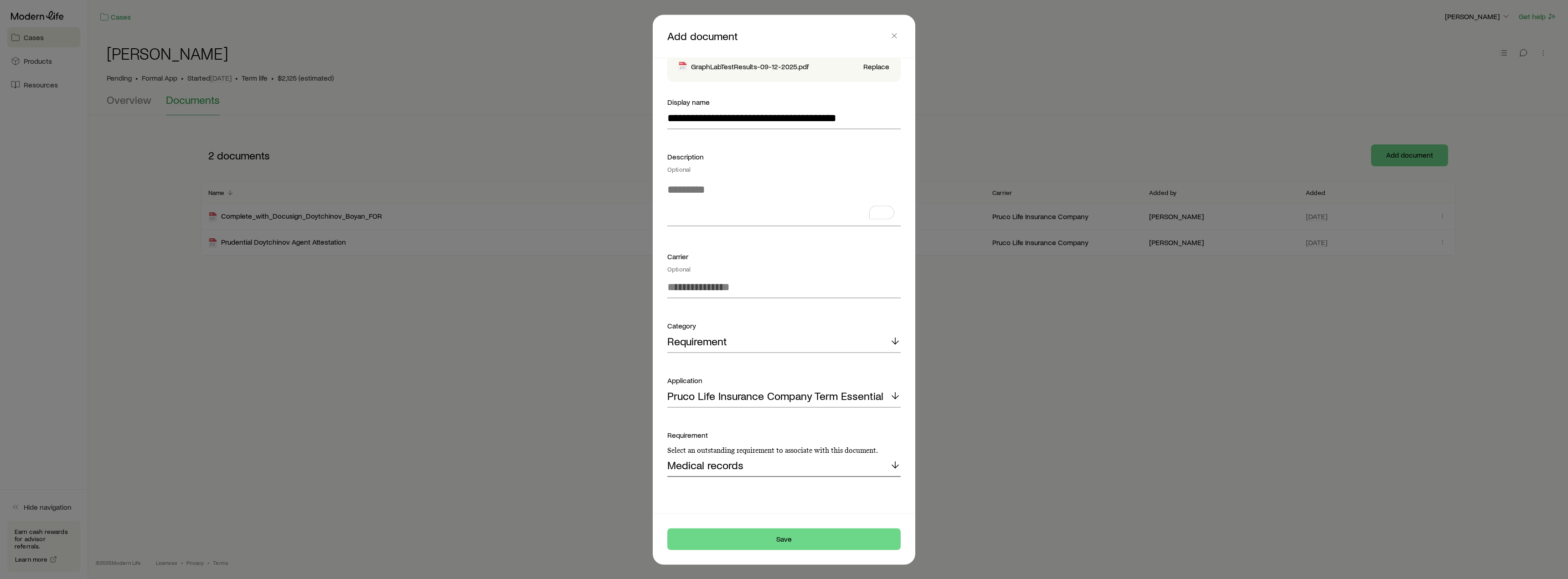
click at [741, 468] on p "Medical records" at bounding box center [705, 466] width 76 height 13
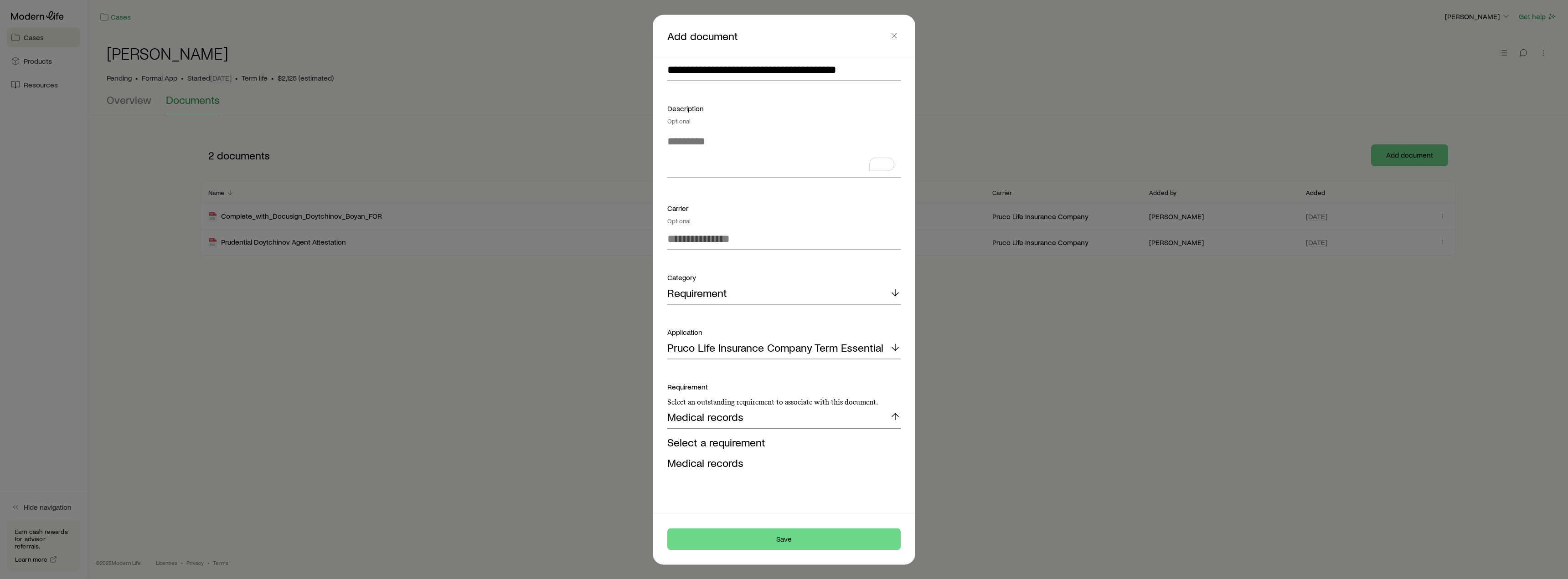
drag, startPoint x: 759, startPoint y: 413, endPoint x: 726, endPoint y: 417, distance: 33.2
click at [726, 417] on div "Medical records" at bounding box center [784, 417] width 234 height 22
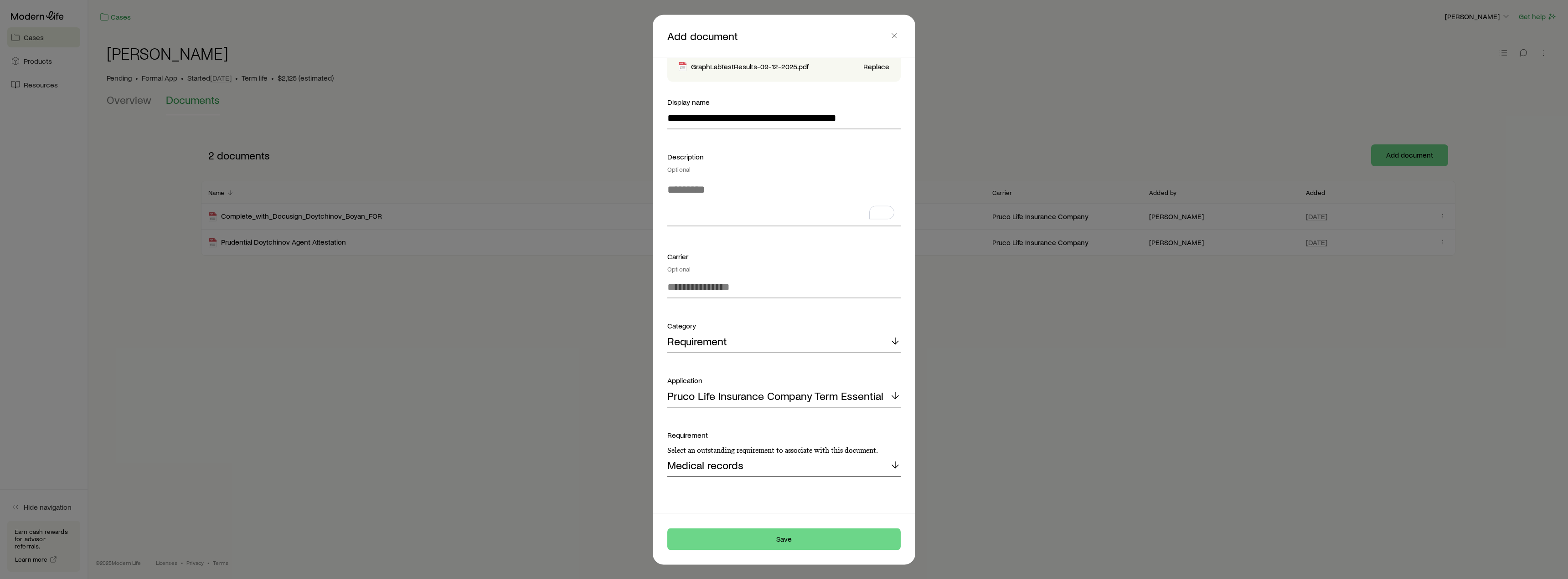
click at [755, 468] on div "Medical records" at bounding box center [784, 466] width 234 height 22
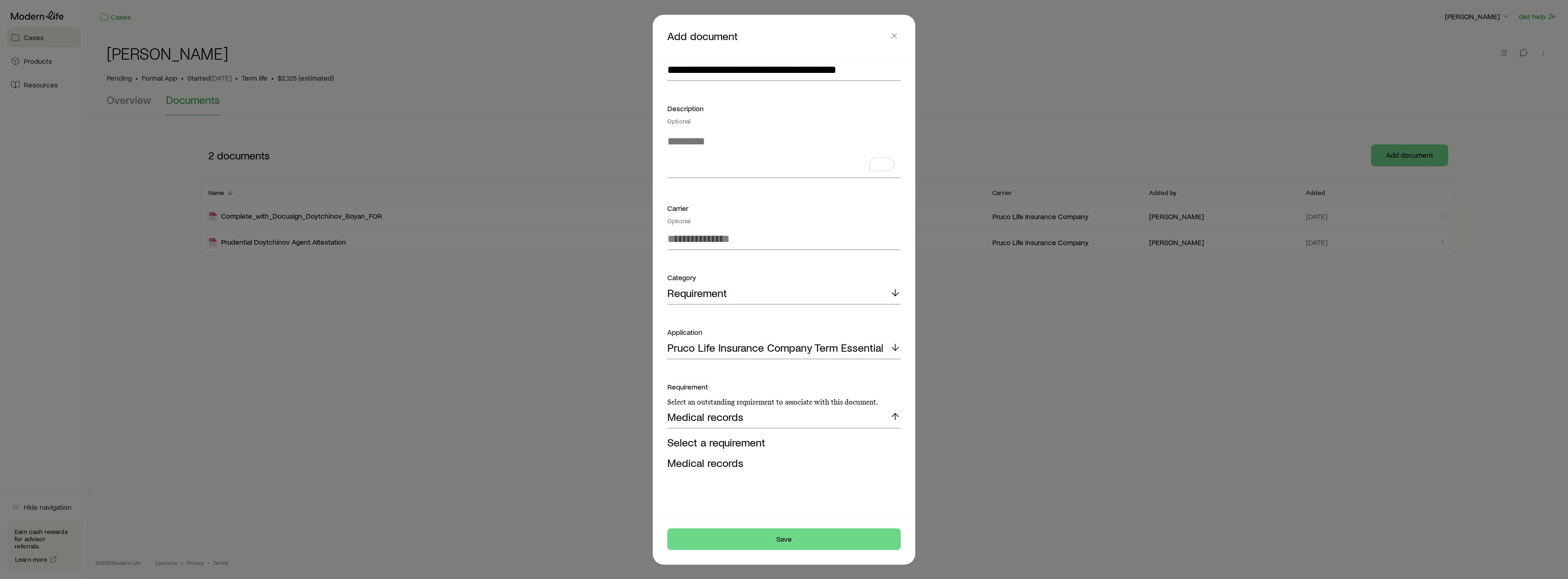
click at [733, 490] on div "**********" at bounding box center [783, 286] width 255 height 455
click at [785, 422] on div "Medical records" at bounding box center [784, 417] width 234 height 22
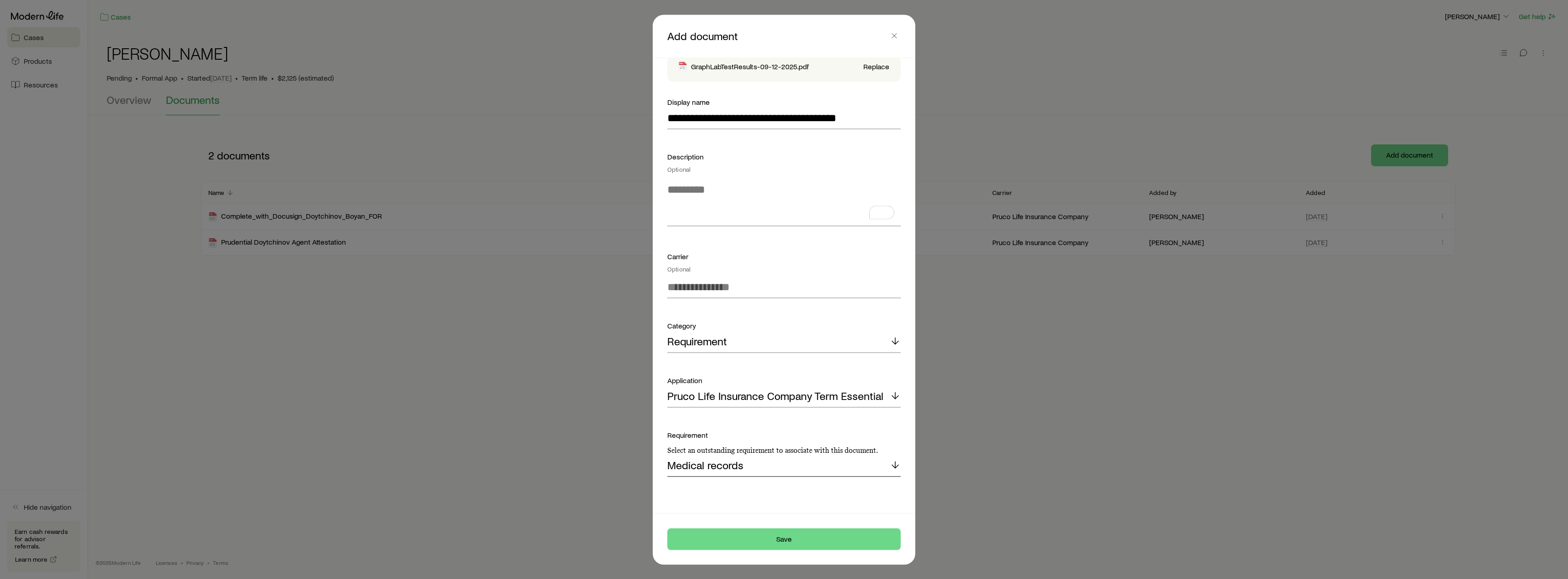
drag, startPoint x: 785, startPoint y: 464, endPoint x: 702, endPoint y: 466, distance: 83.0
click at [702, 466] on div "Medical records" at bounding box center [784, 466] width 234 height 22
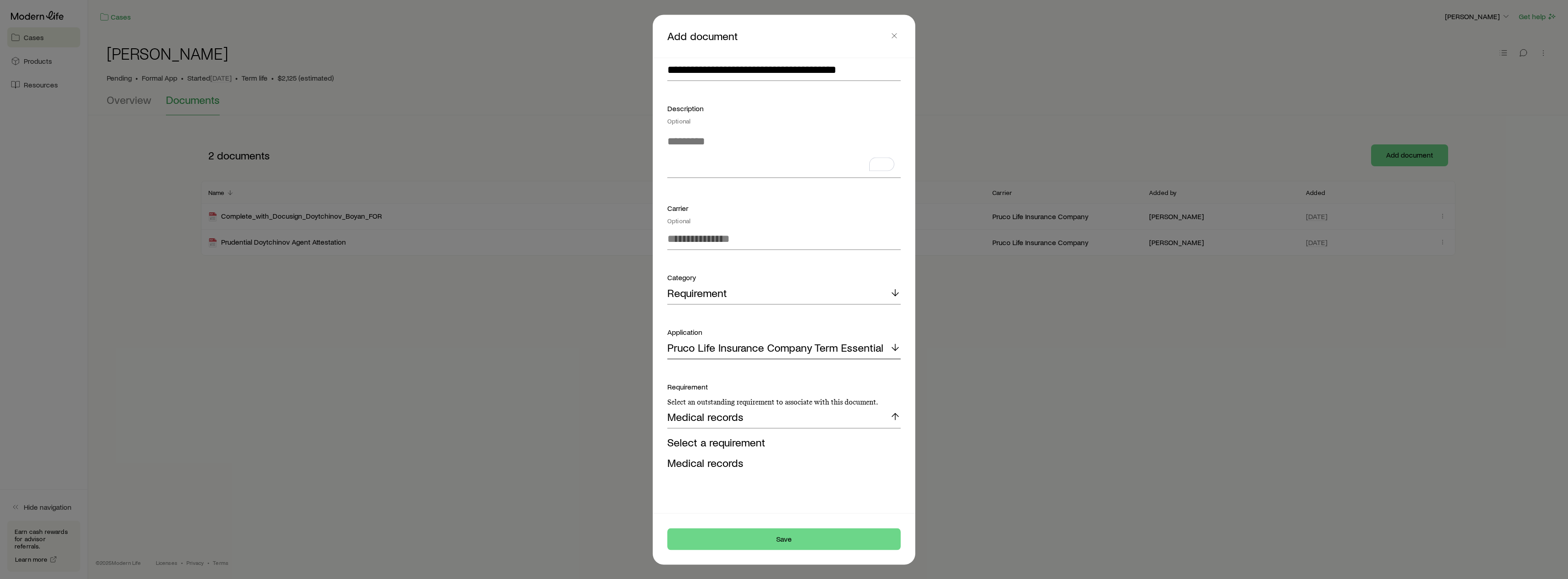
click at [793, 353] on p "Pruco Life Insurance Company Term Essential" at bounding box center [775, 348] width 216 height 13
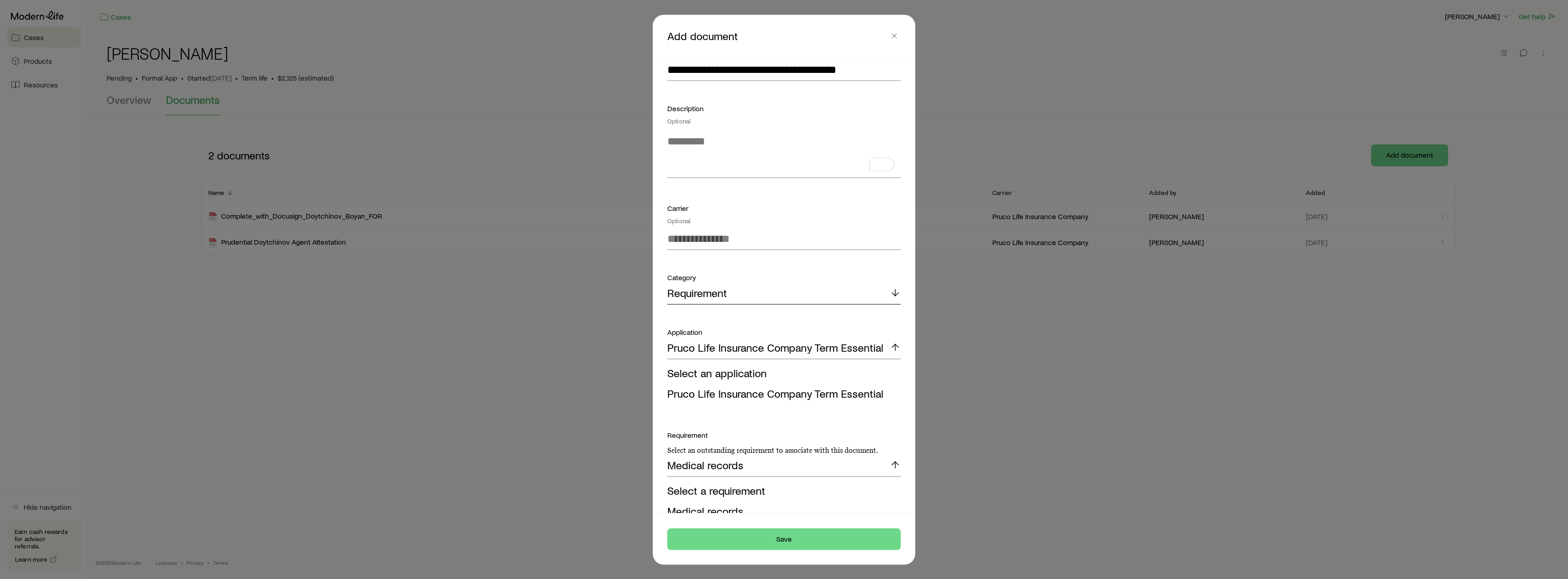
click at [749, 283] on div "Requirement" at bounding box center [784, 293] width 234 height 22
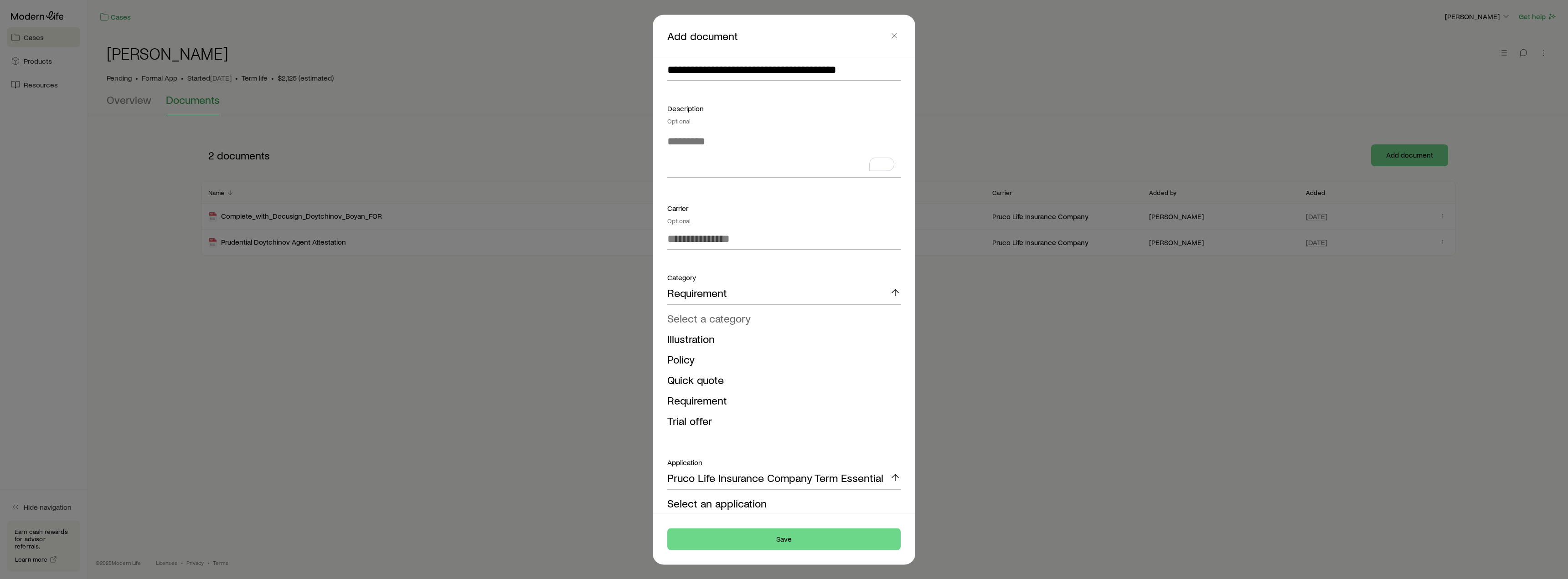
click at [709, 319] on span "Select a category" at bounding box center [709, 318] width 83 height 13
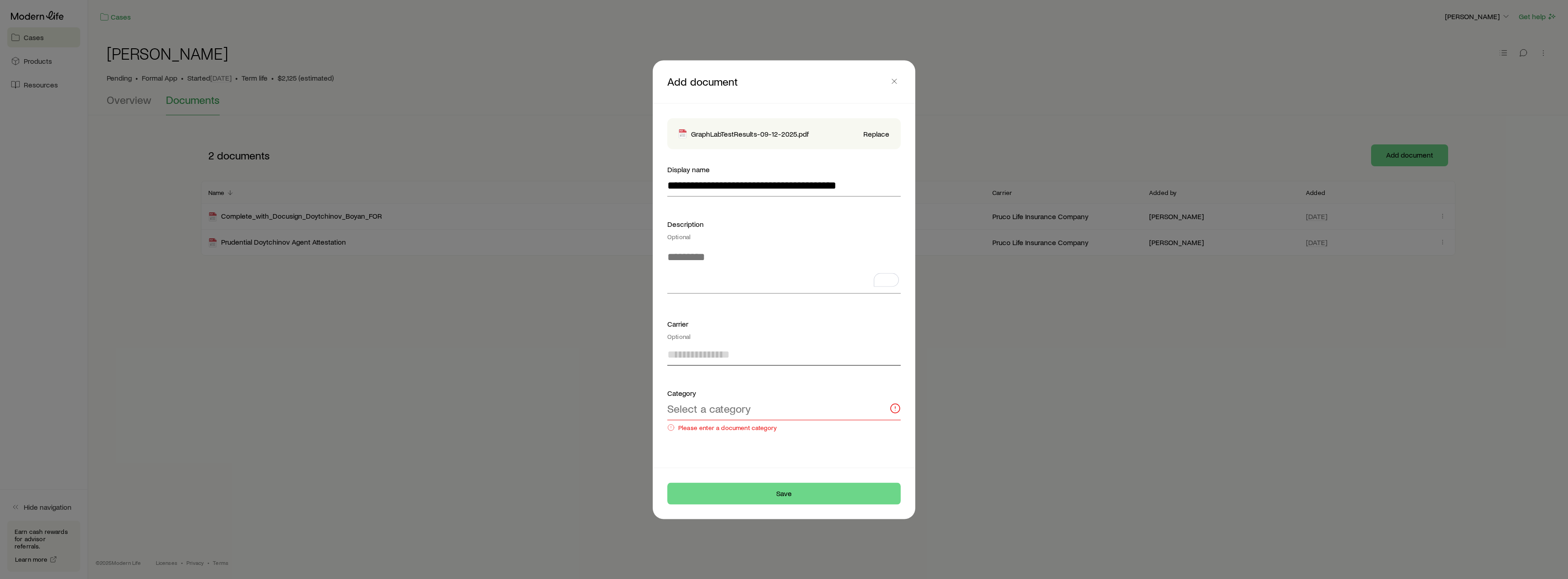
click at [740, 355] on input at bounding box center [784, 355] width 234 height 22
click at [747, 408] on p "Select a category" at bounding box center [709, 409] width 83 height 13
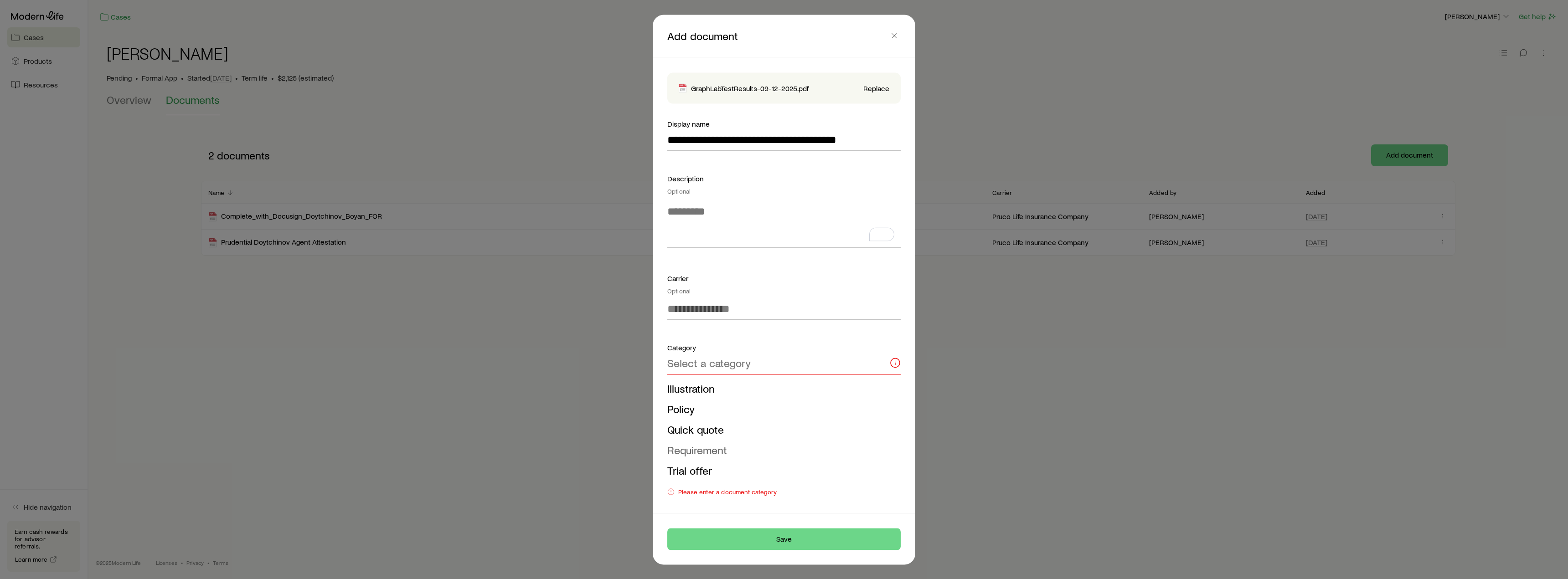
click at [698, 449] on span "Requirement" at bounding box center [697, 449] width 60 height 13
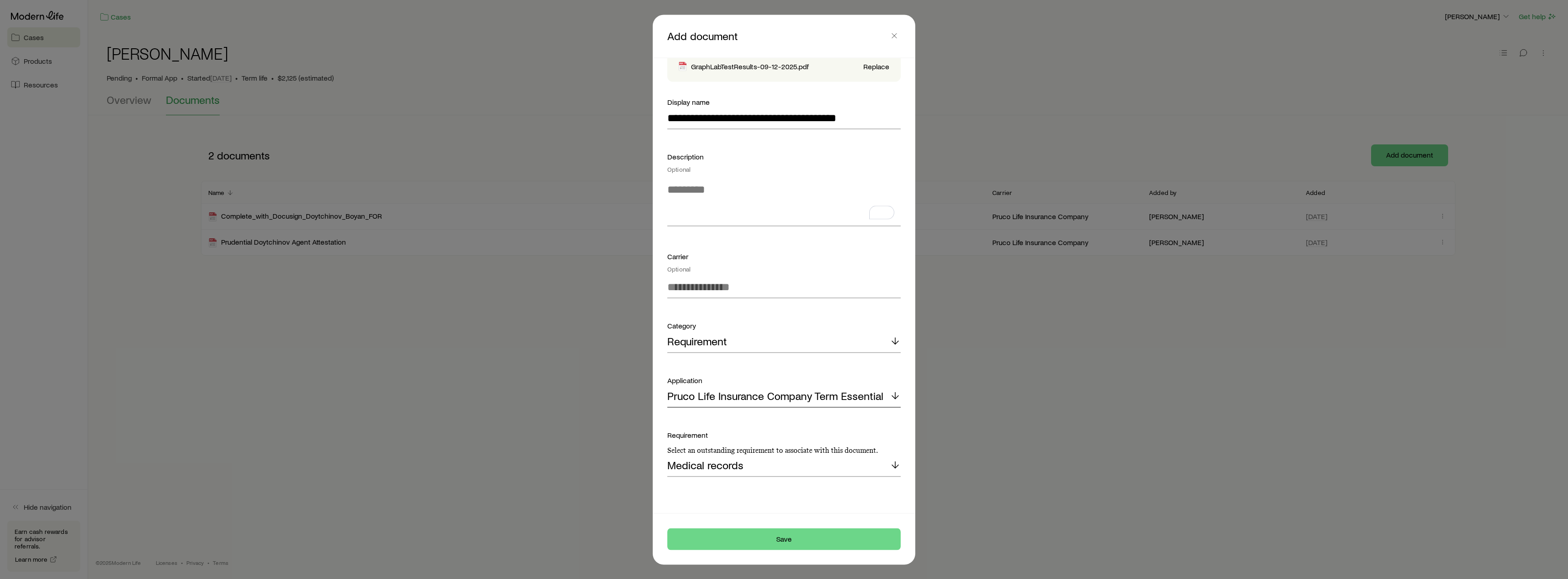
click at [807, 394] on p "Pruco Life Insurance Company Term Essential" at bounding box center [775, 396] width 216 height 13
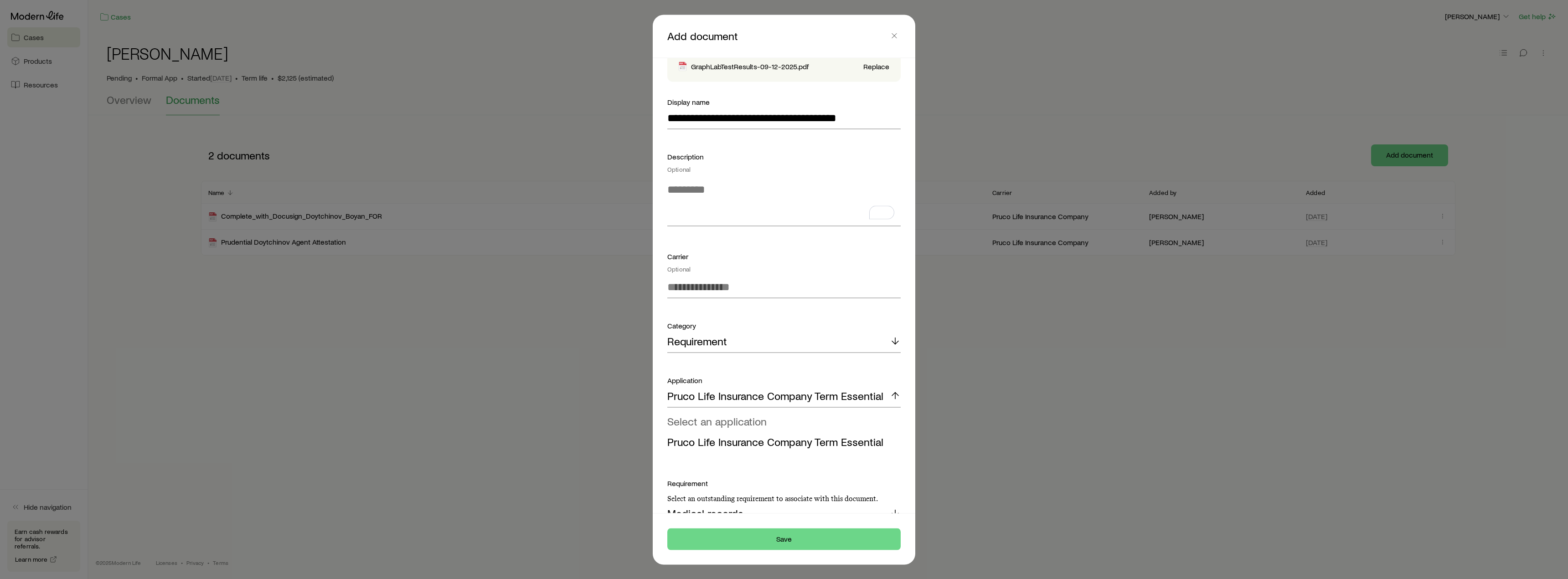
click at [755, 423] on span "Select an application" at bounding box center [717, 421] width 99 height 13
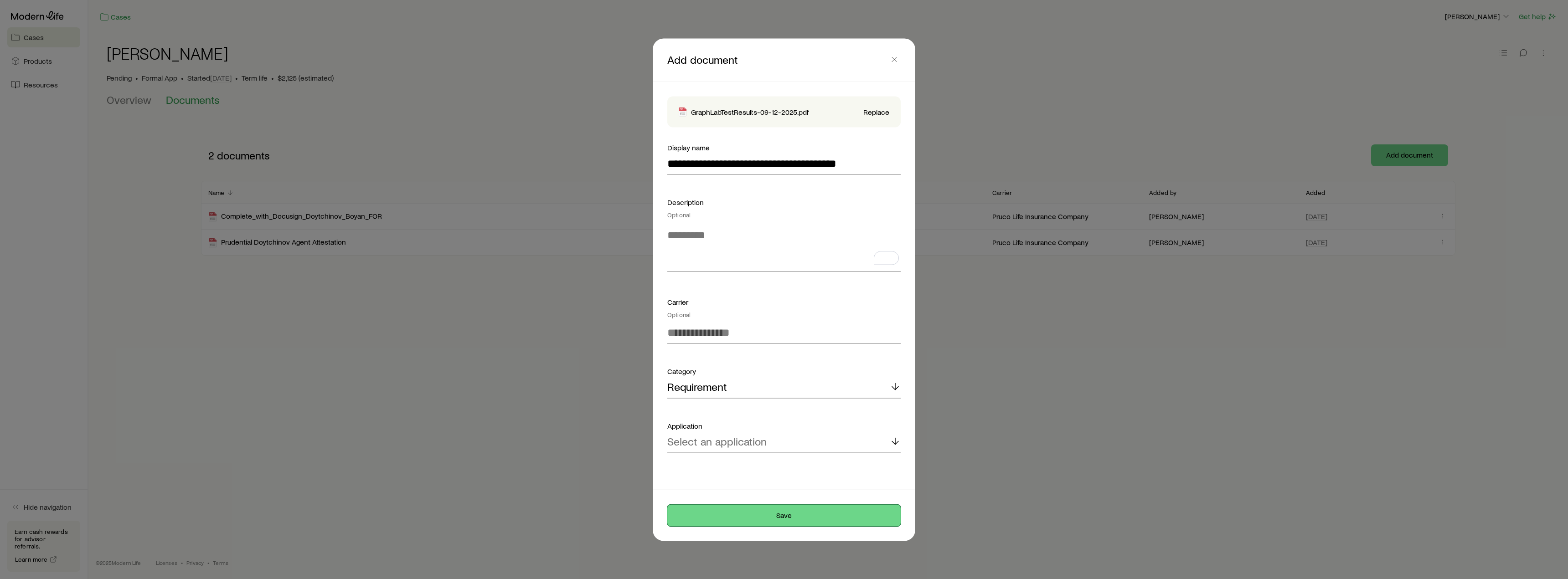
click at [797, 520] on button "Save" at bounding box center [784, 516] width 234 height 22
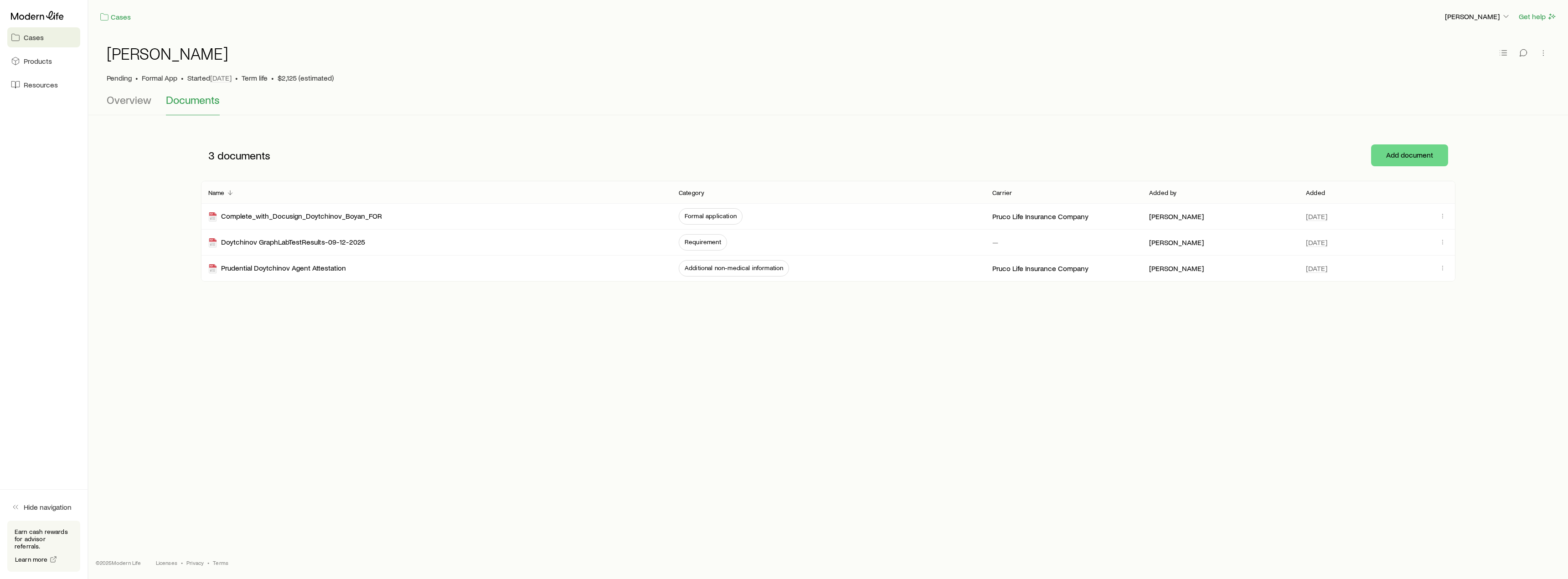
click at [468, 400] on div "Cases [PERSON_NAME] Get help Doytchinov, Boyan Pending • Formal App • Started […" at bounding box center [828, 258] width 1480 height 517
click at [1445, 240] on icon "button" at bounding box center [1443, 242] width 7 height 7
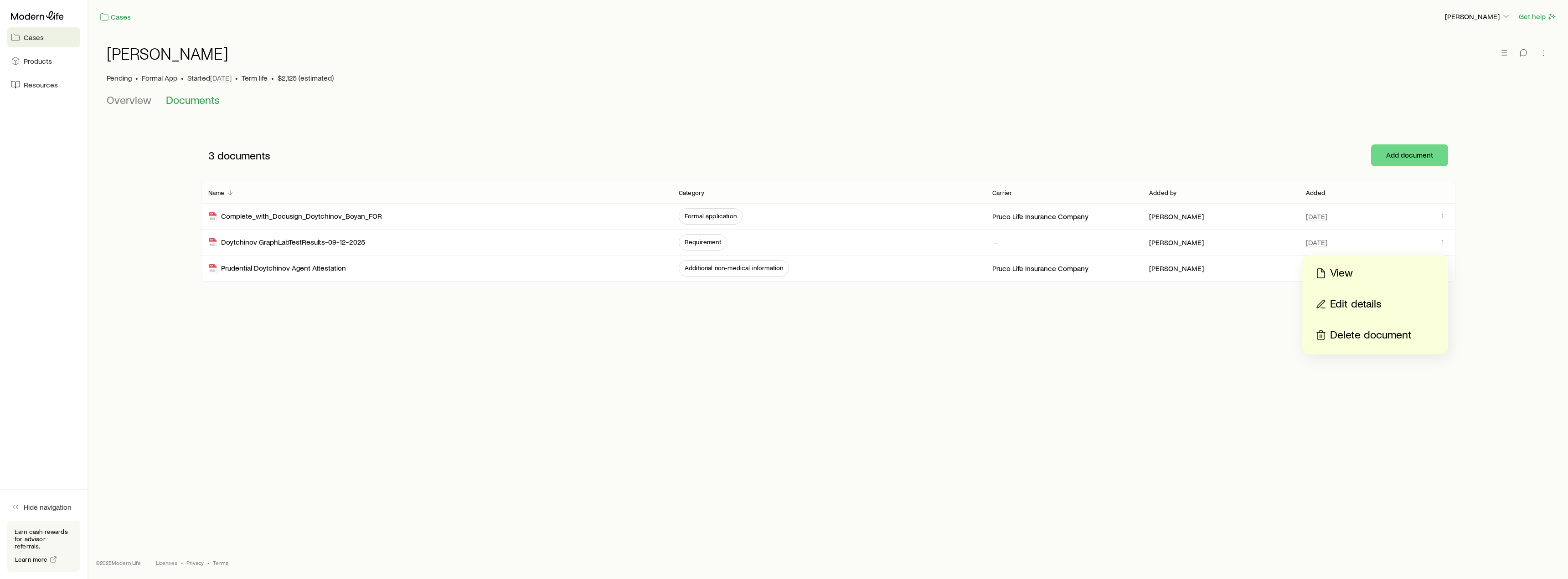
click at [348, 377] on div "Cases [PERSON_NAME] Get help Doytchinov, Boyan Pending • Formal App • Started […" at bounding box center [828, 258] width 1480 height 517
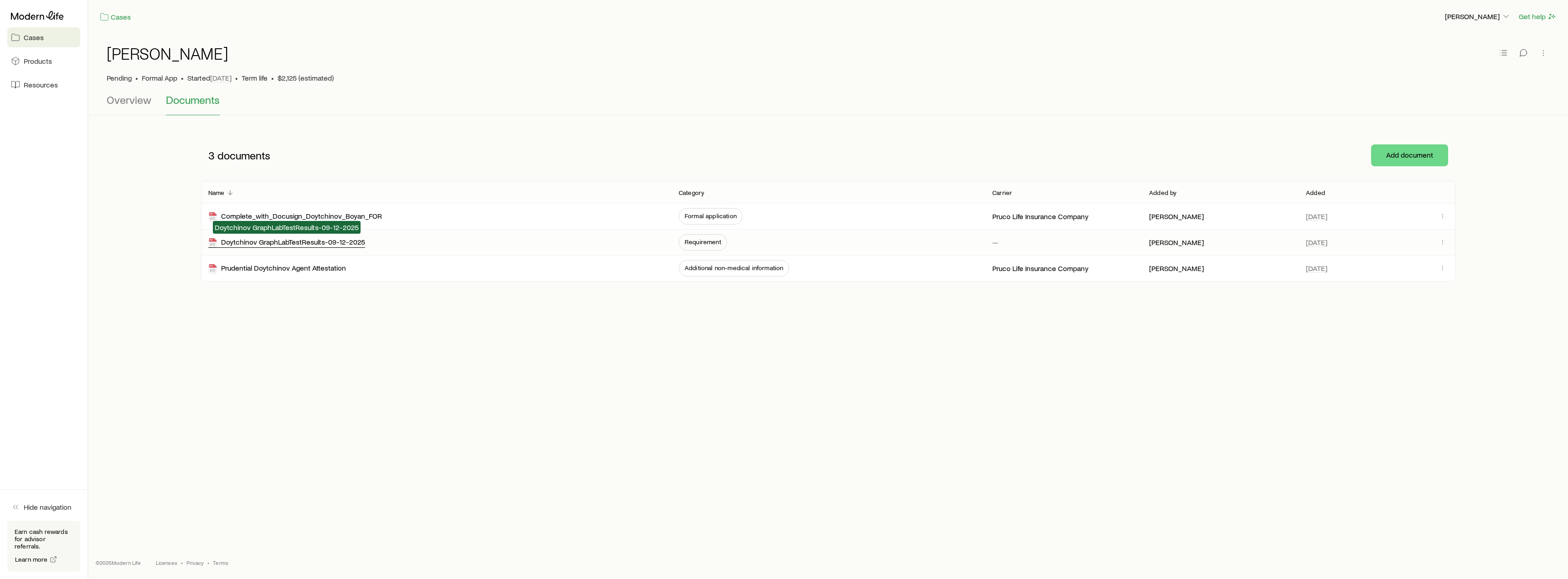
click at [295, 242] on div "Doytchinov GraphLabTestResults-09-12-2025" at bounding box center [286, 243] width 157 height 10
